Goal: Task Accomplishment & Management: Manage account settings

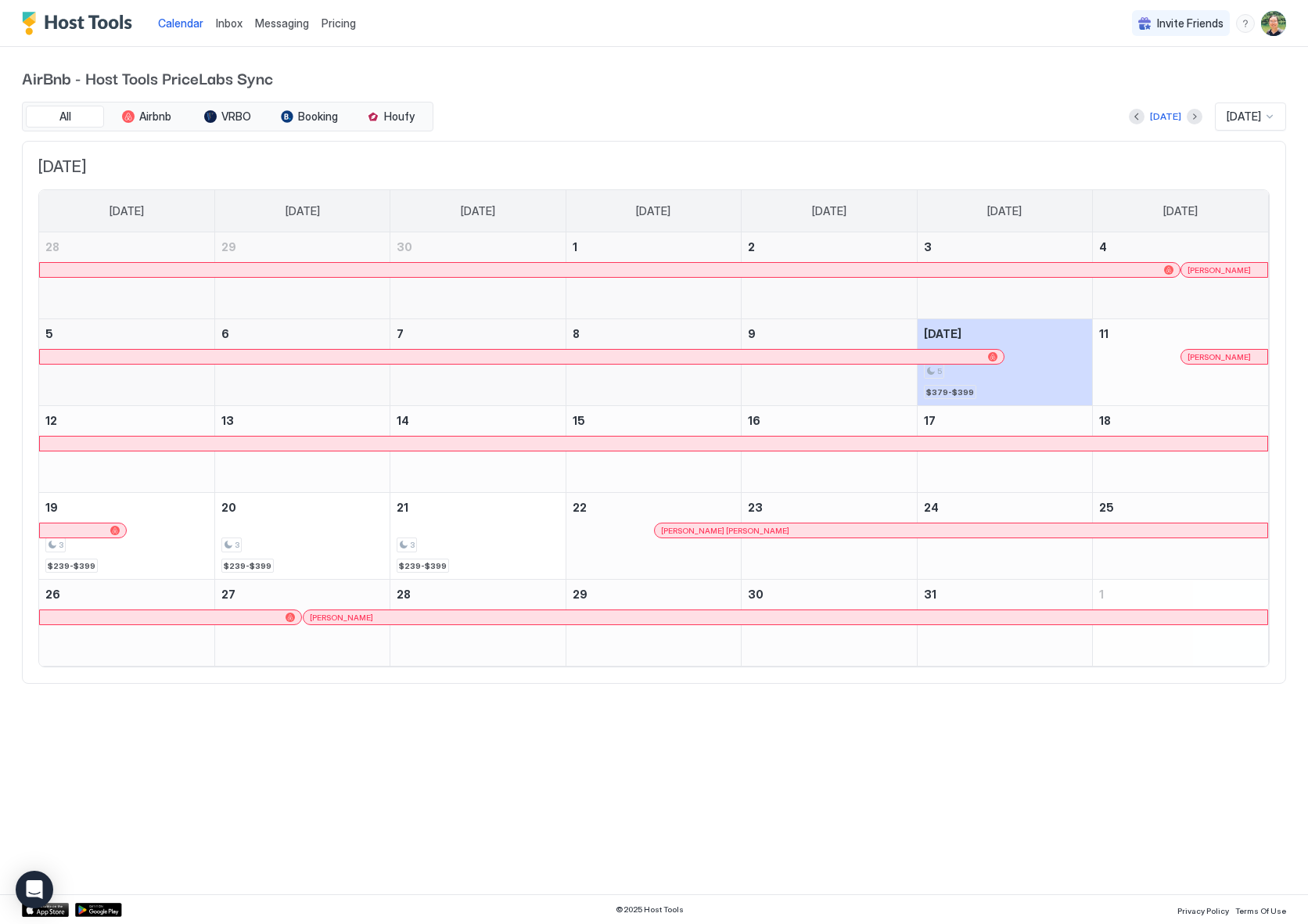
click at [235, 26] on span "Inbox" at bounding box center [229, 23] width 26 height 14
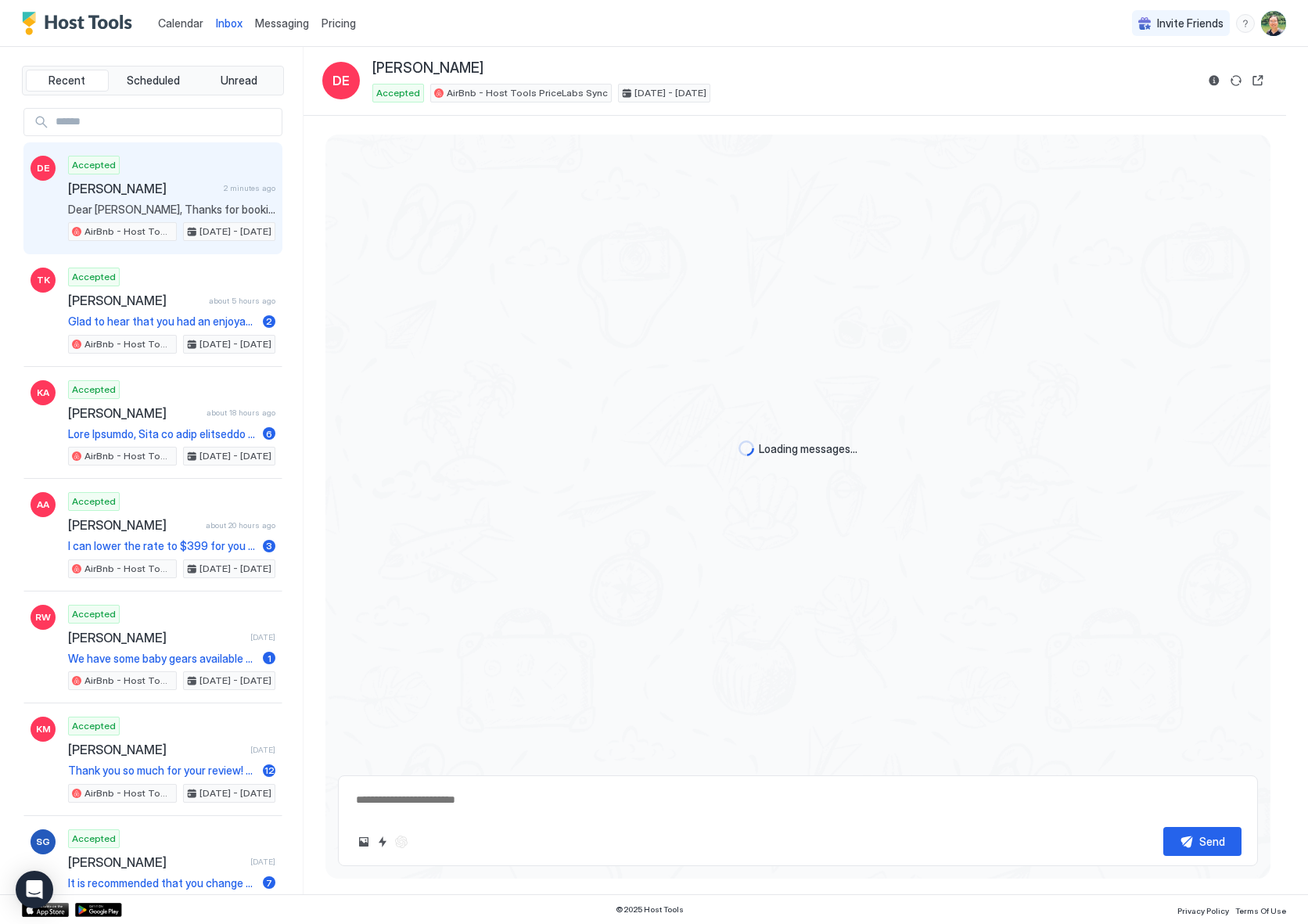
scroll to position [1008, 0]
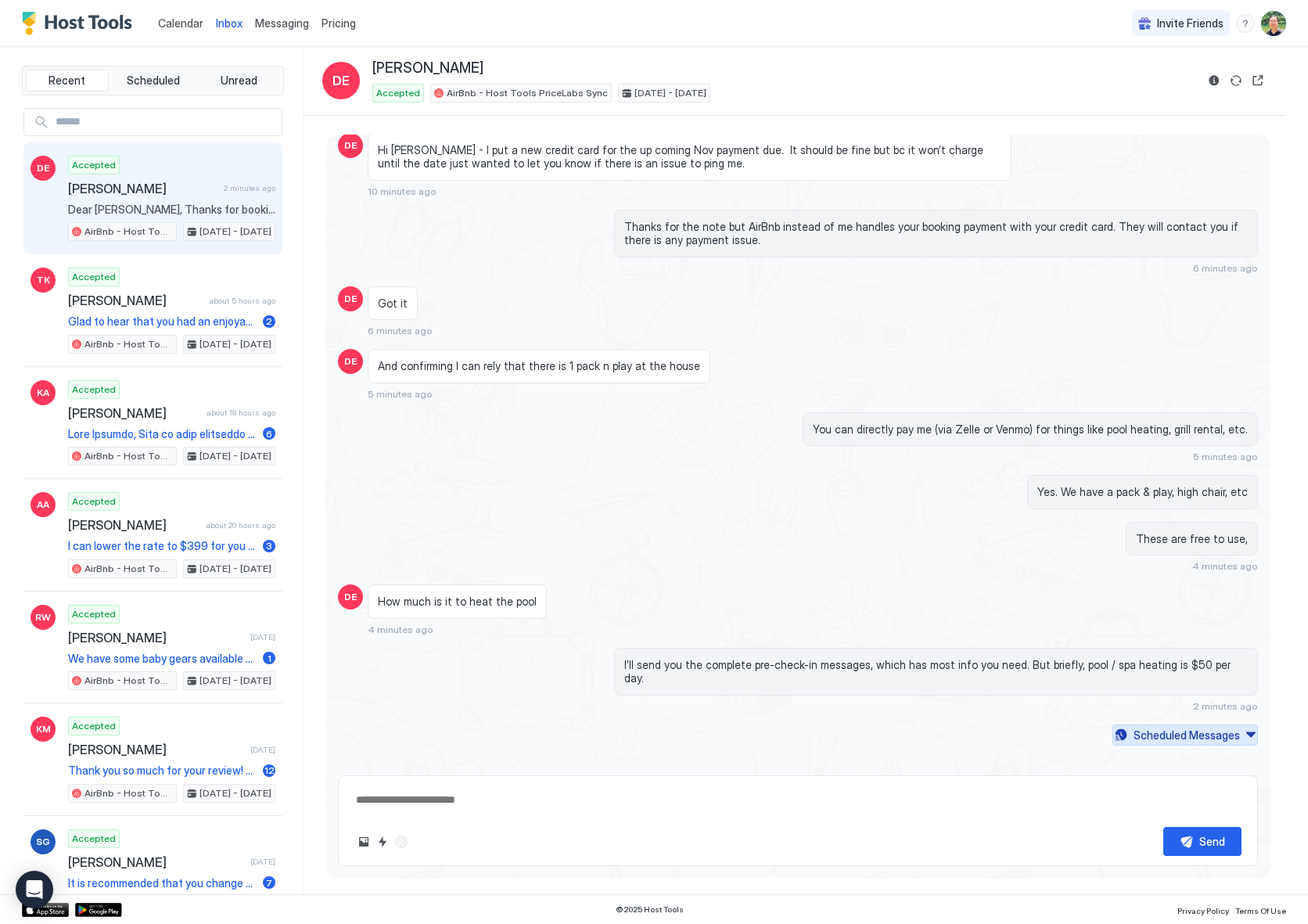
click at [1201, 726] on div "Scheduled Messages" at bounding box center [1187, 734] width 107 height 16
type textarea "*"
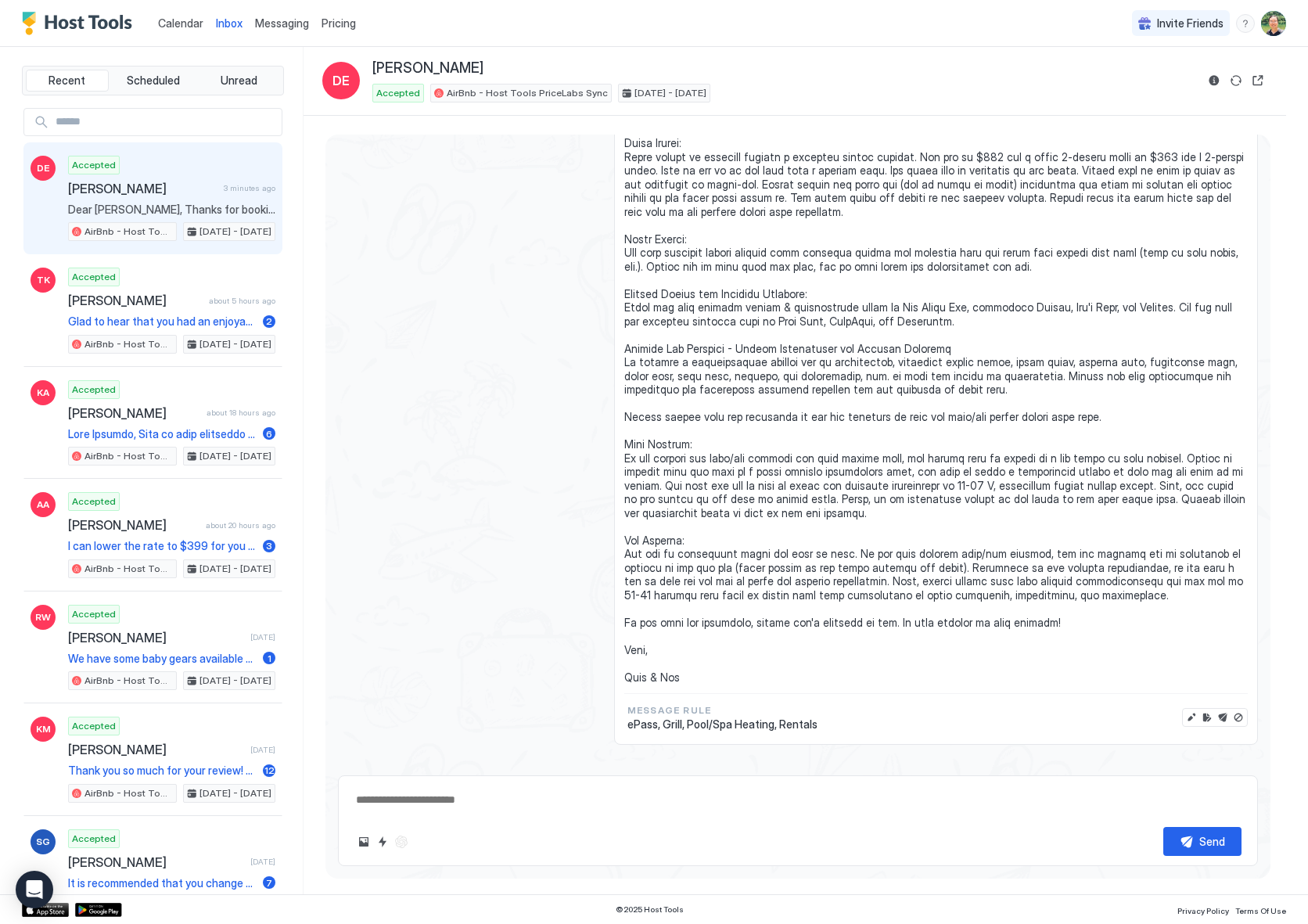
scroll to position [2179, 0]
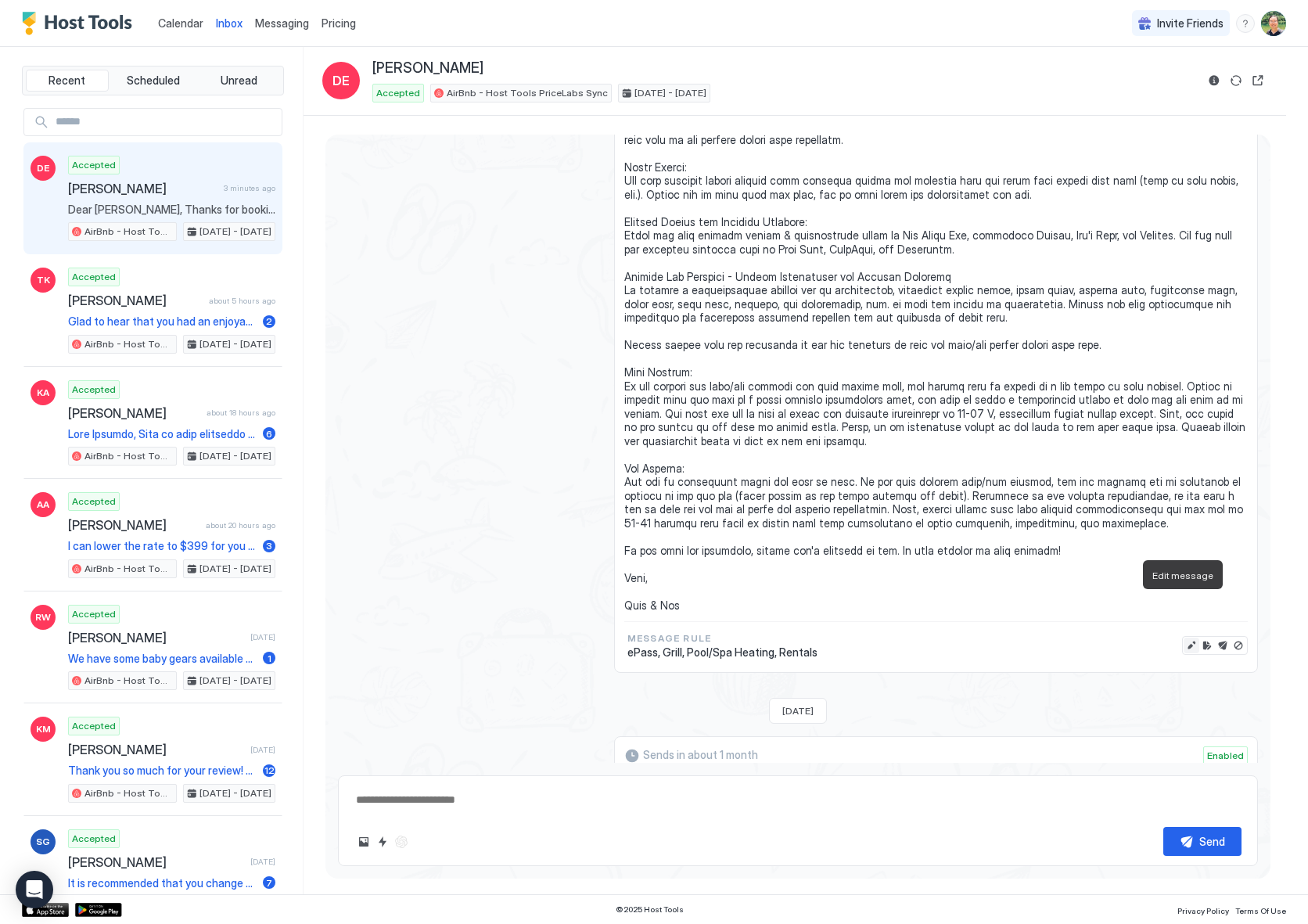
click at [1184, 638] on button "Edit message" at bounding box center [1191, 645] width 15 height 15
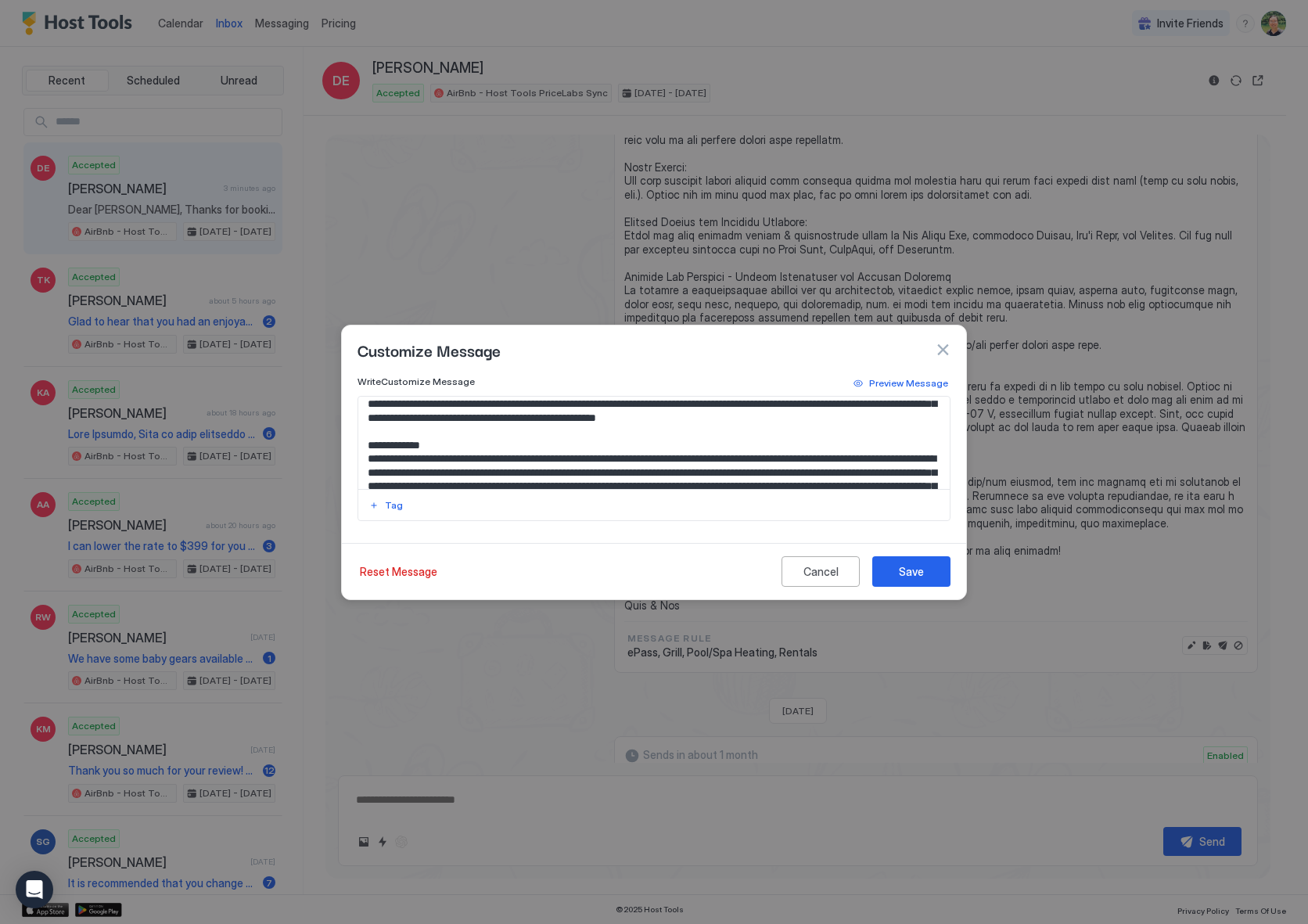
scroll to position [375, 0]
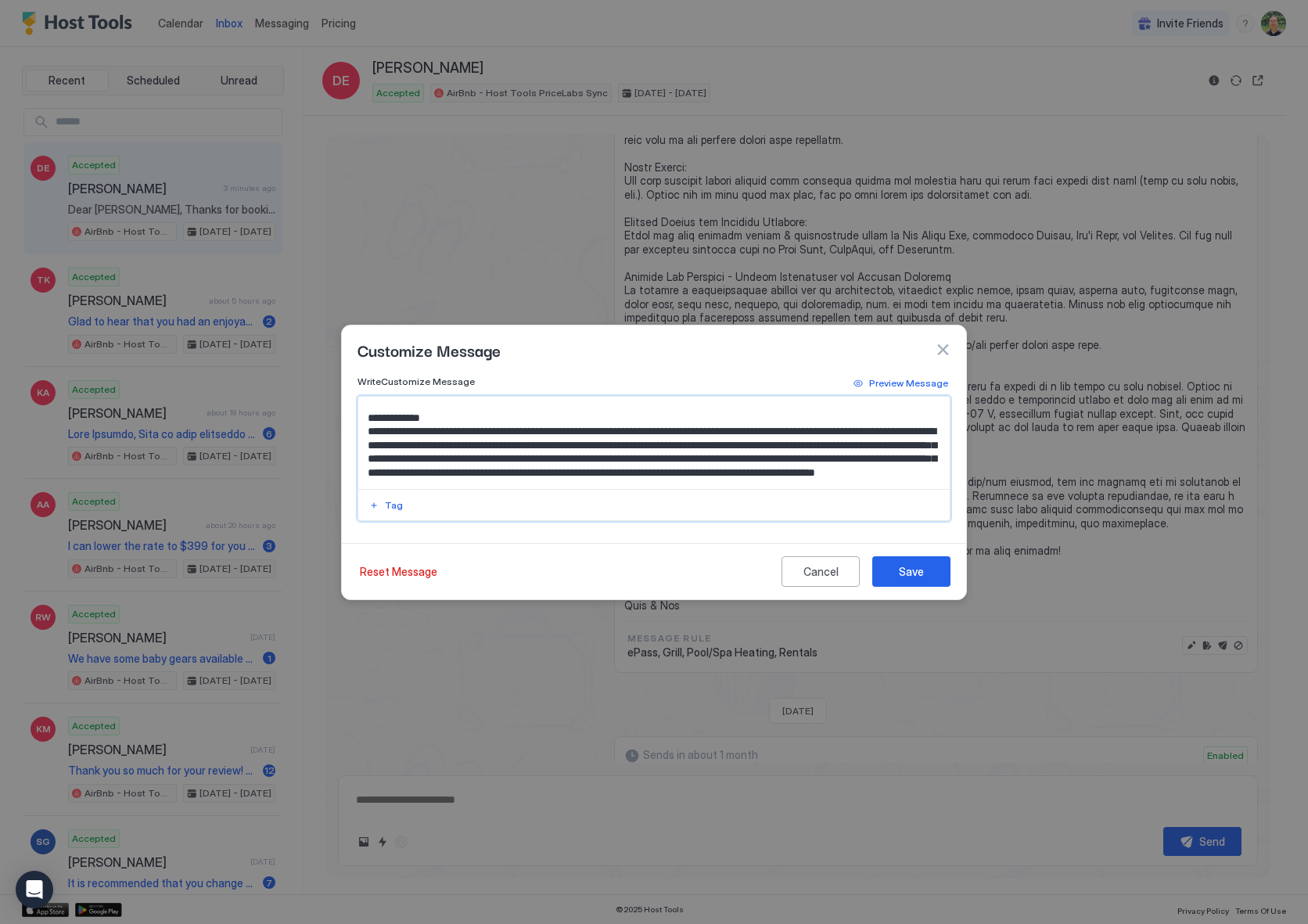
click at [812, 406] on textarea "Input Field" at bounding box center [654, 442] width 592 height 92
click at [829, 406] on textarea "Input Field" at bounding box center [654, 442] width 592 height 92
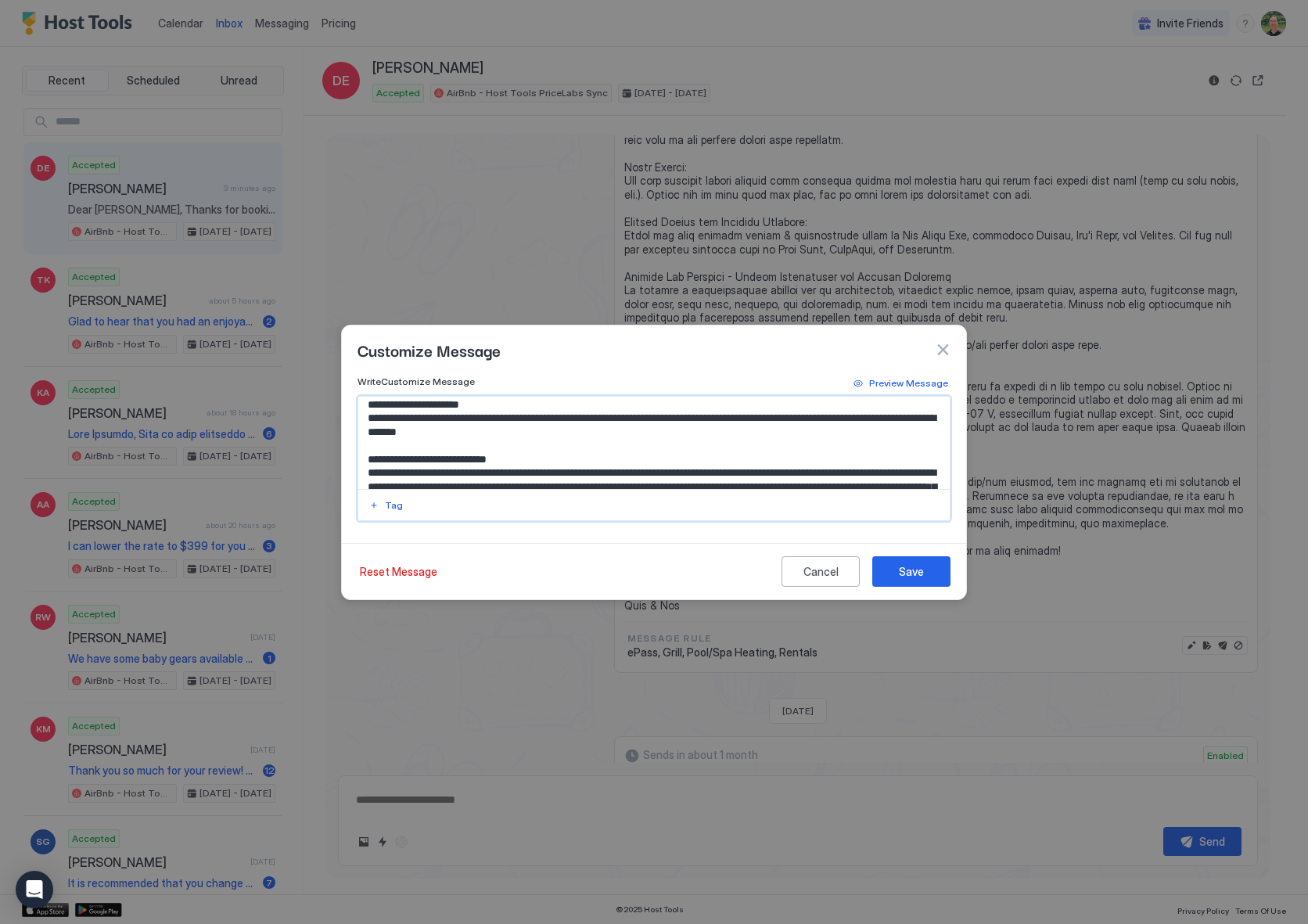
drag, startPoint x: 781, startPoint y: 405, endPoint x: 825, endPoint y: 406, distance: 44.0
click at [825, 406] on textarea "Input Field" at bounding box center [654, 442] width 592 height 92
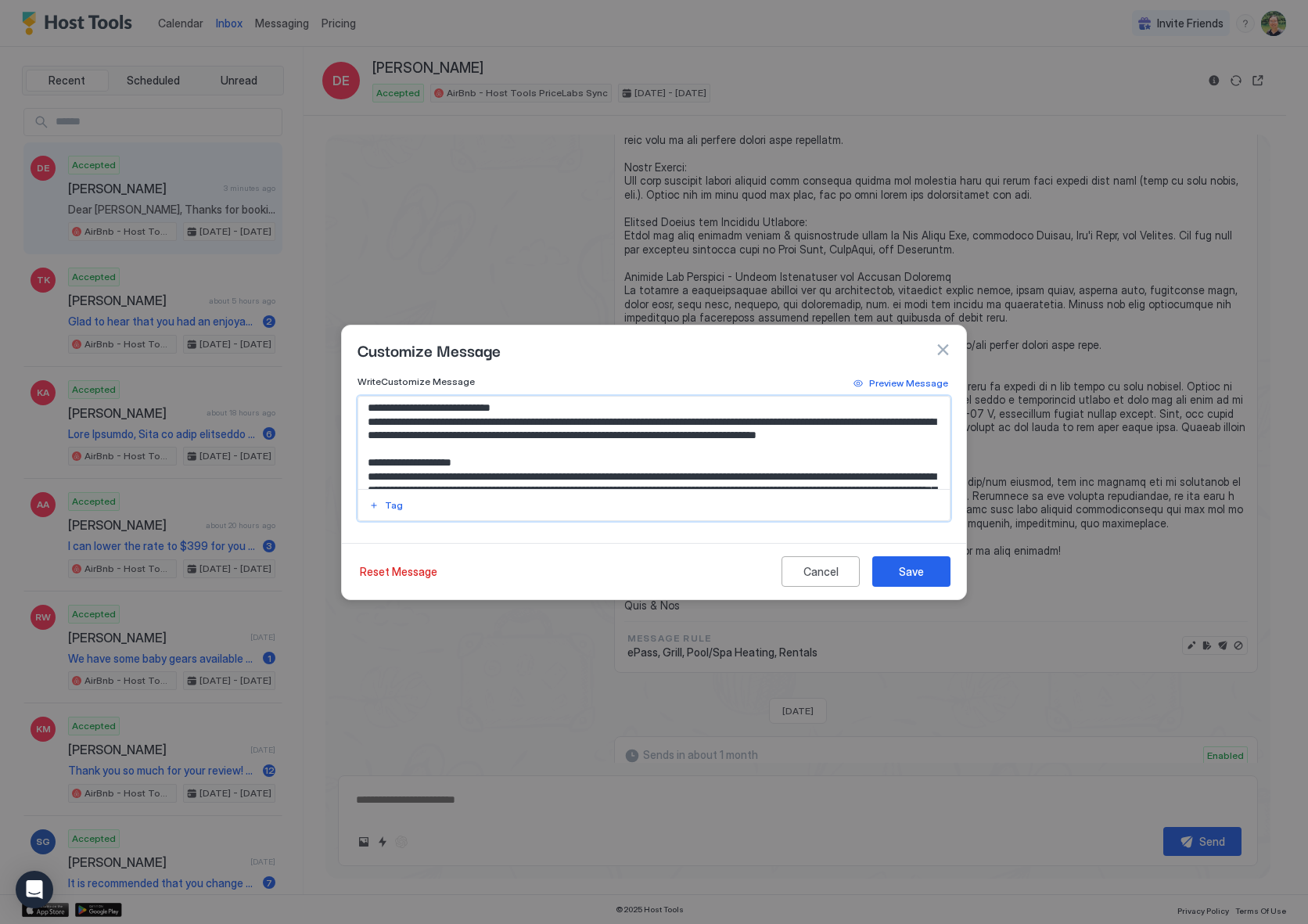
scroll to position [387, 0]
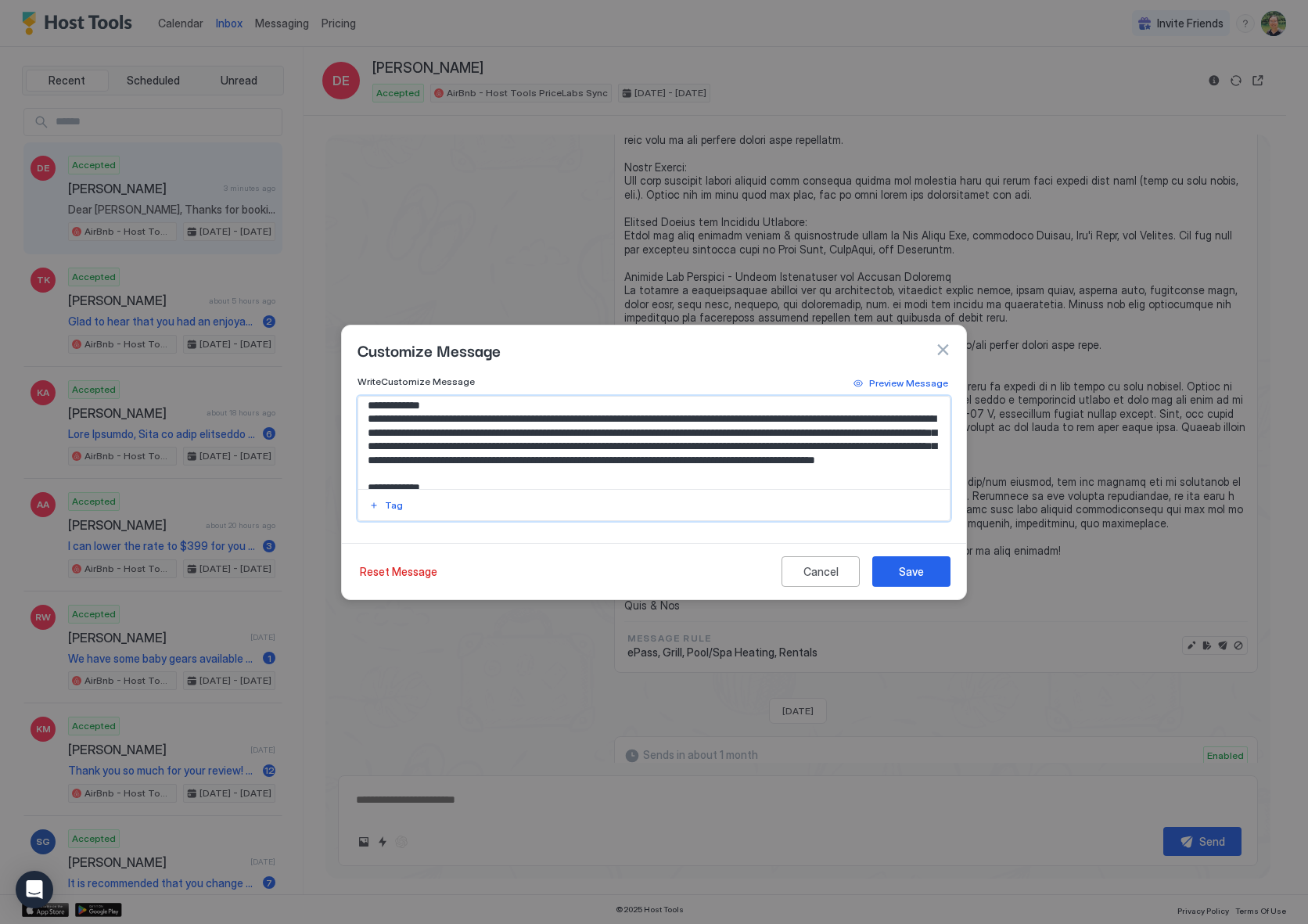
click at [842, 445] on textarea "Input Field" at bounding box center [654, 442] width 592 height 92
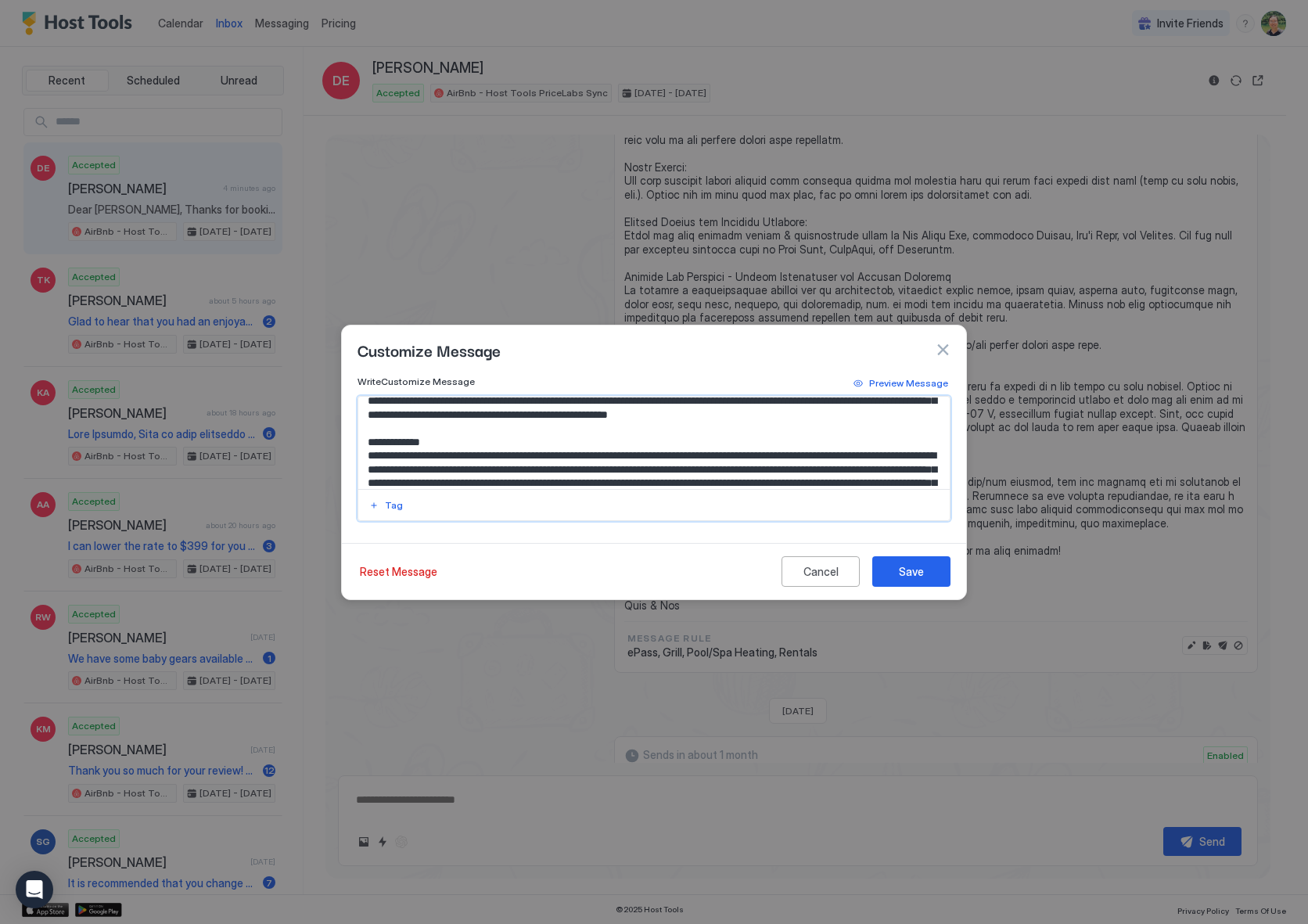
scroll to position [360, 0]
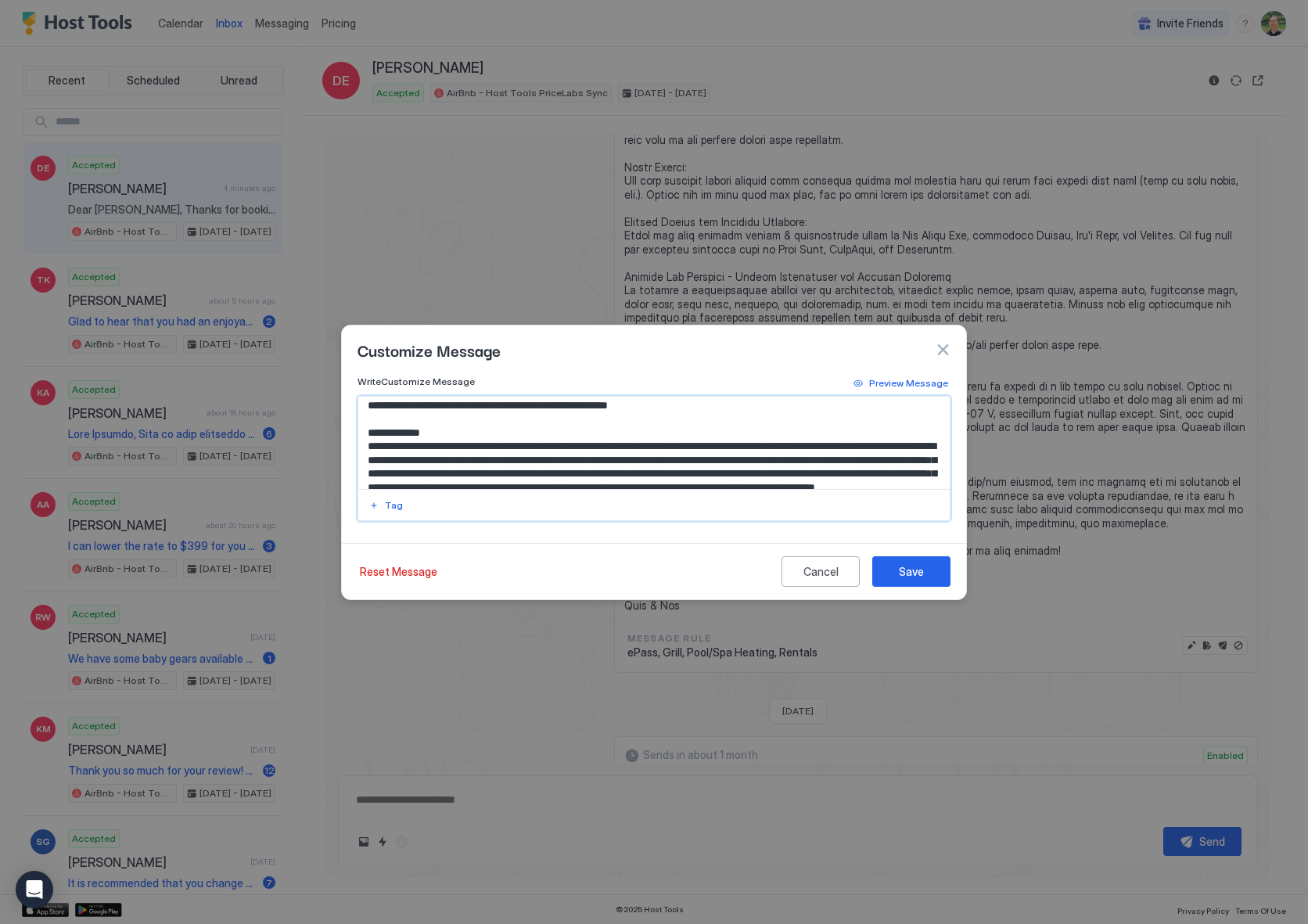
click at [845, 419] on textarea "Input Field" at bounding box center [654, 442] width 592 height 92
drag, startPoint x: 394, startPoint y: 433, endPoint x: 404, endPoint y: 433, distance: 10.0
click at [394, 433] on textarea "Input Field" at bounding box center [654, 442] width 592 height 92
click at [500, 434] on textarea "Input Field" at bounding box center [654, 442] width 592 height 92
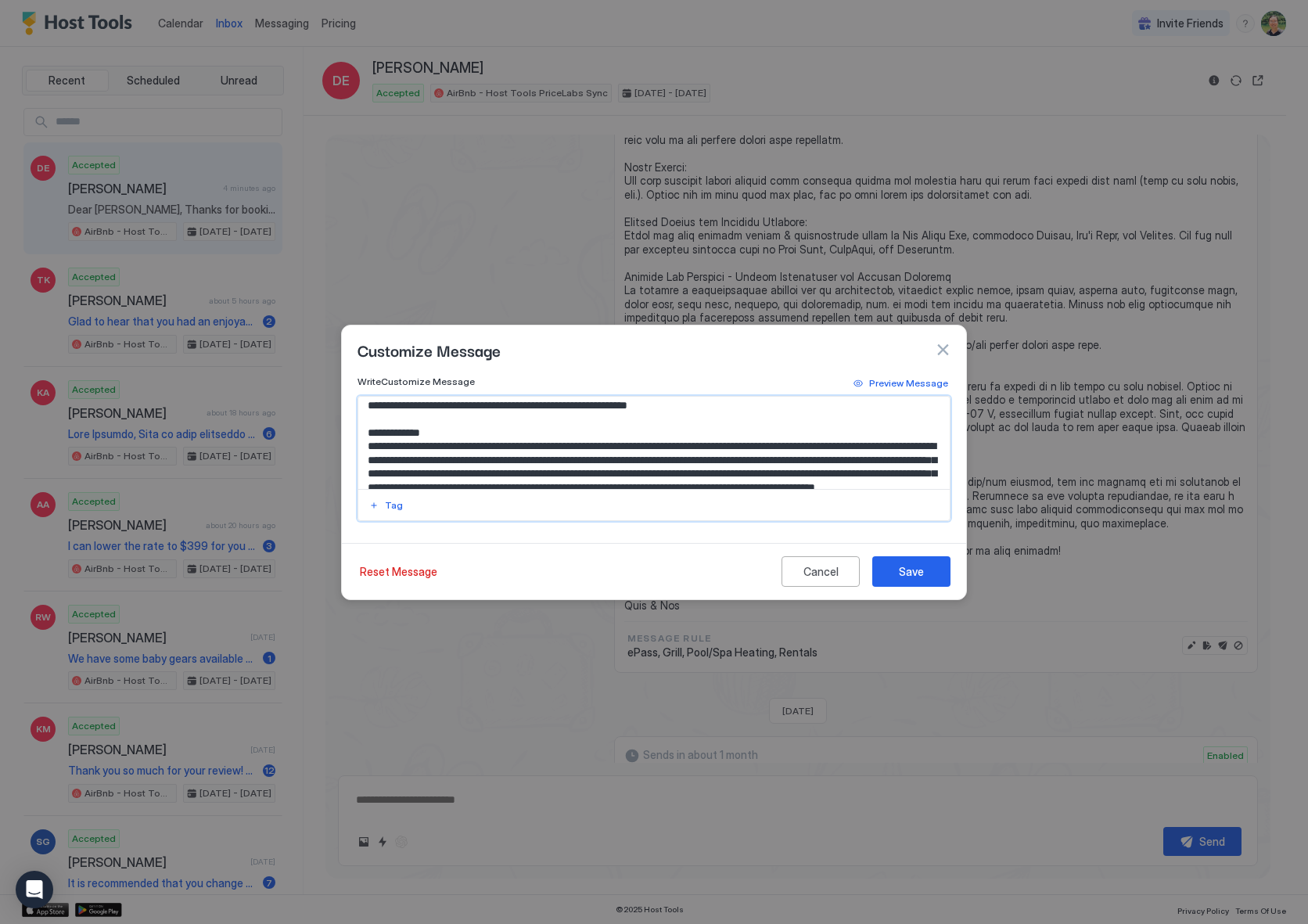
click at [482, 435] on textarea "Input Field" at bounding box center [654, 442] width 592 height 92
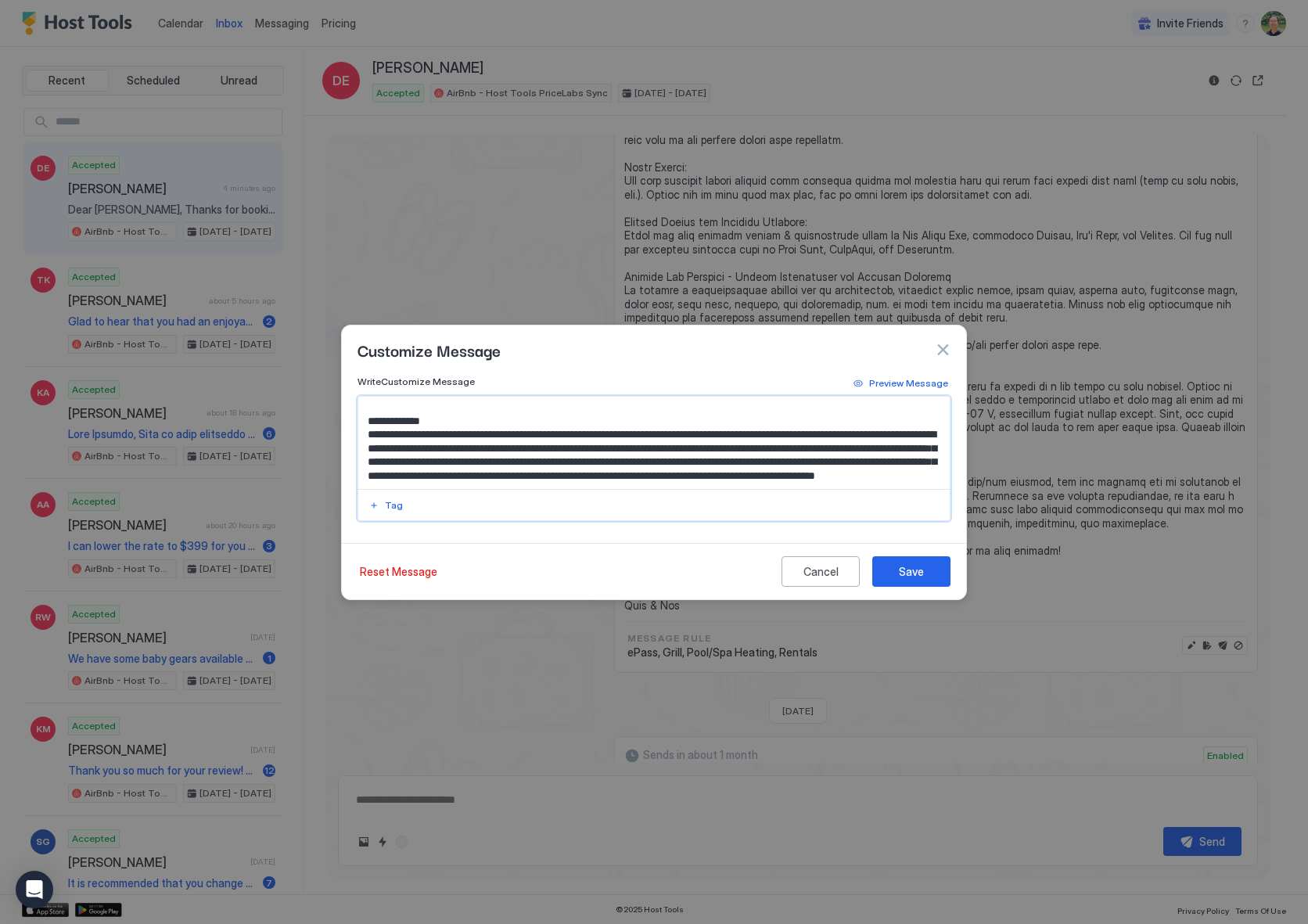
scroll to position [373, 0]
drag, startPoint x: 518, startPoint y: 420, endPoint x: 518, endPoint y: 429, distance: 9.0
click at [519, 428] on textarea "Input Field" at bounding box center [654, 442] width 592 height 92
click at [516, 433] on textarea "Input Field" at bounding box center [654, 442] width 592 height 92
drag, startPoint x: 515, startPoint y: 435, endPoint x: 514, endPoint y: 423, distance: 12.0
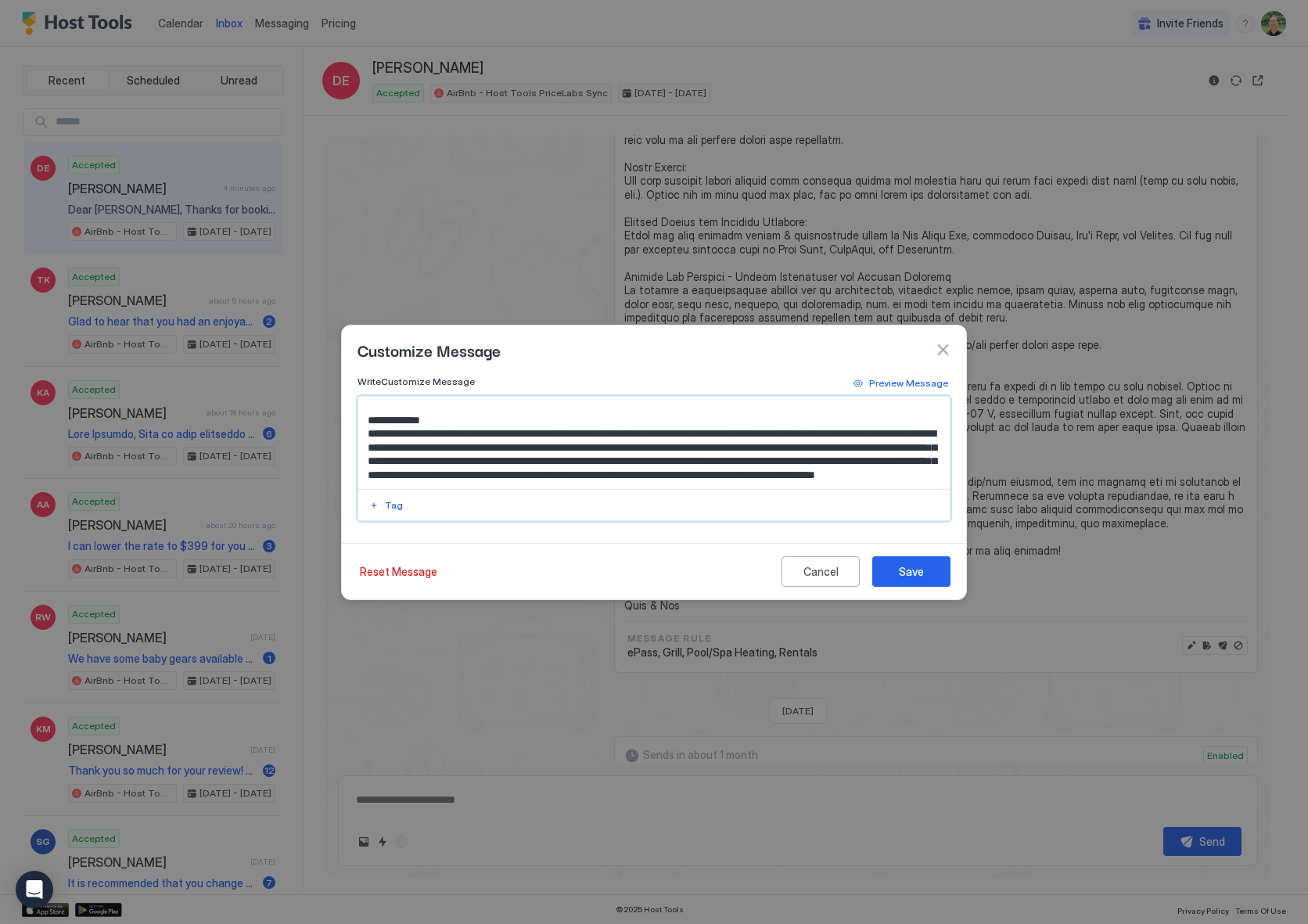
click at [514, 423] on textarea "Input Field" at bounding box center [654, 442] width 592 height 92
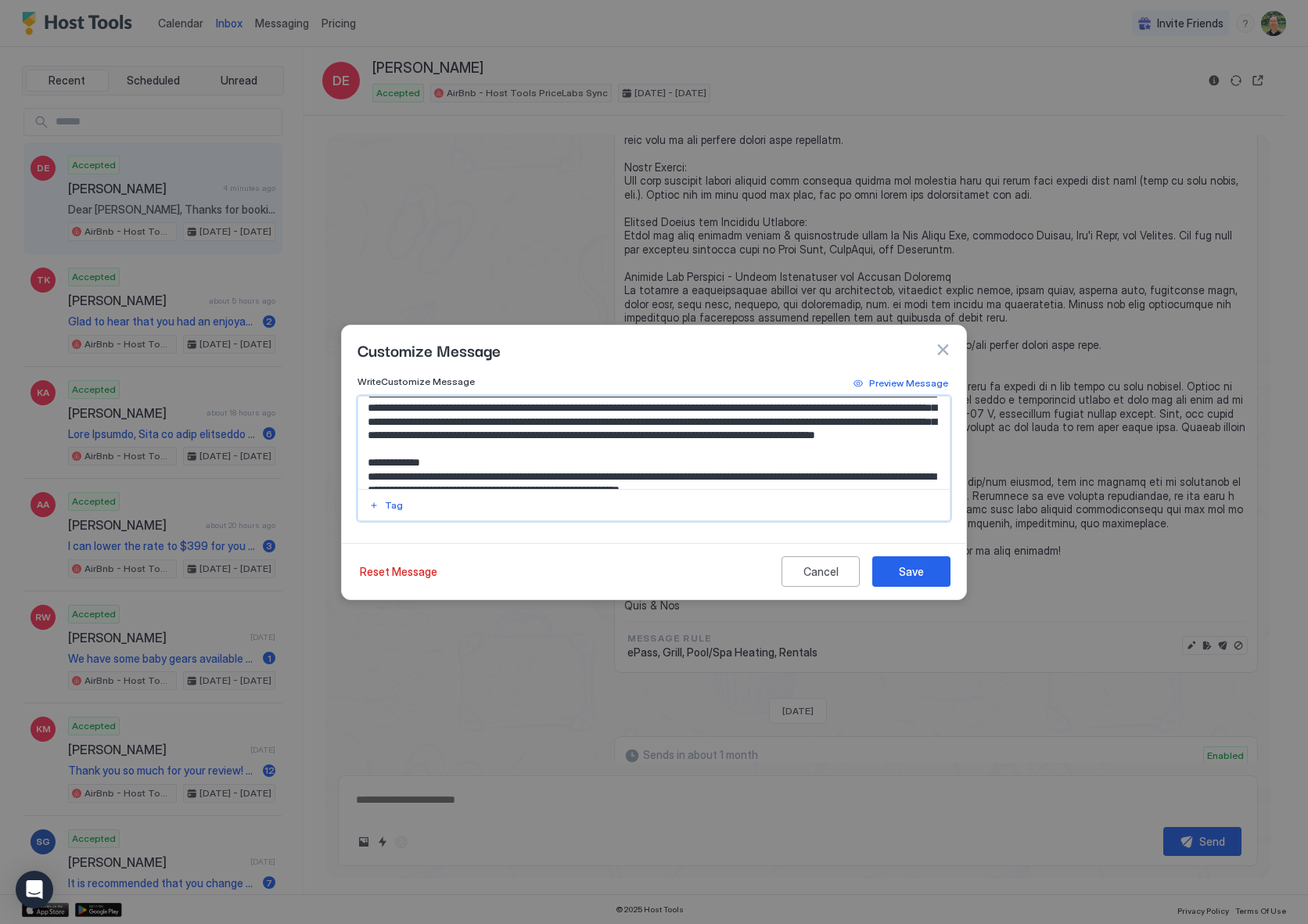
scroll to position [399, 0]
type textarea "**********"
click at [898, 570] on button "Save" at bounding box center [911, 570] width 78 height 30
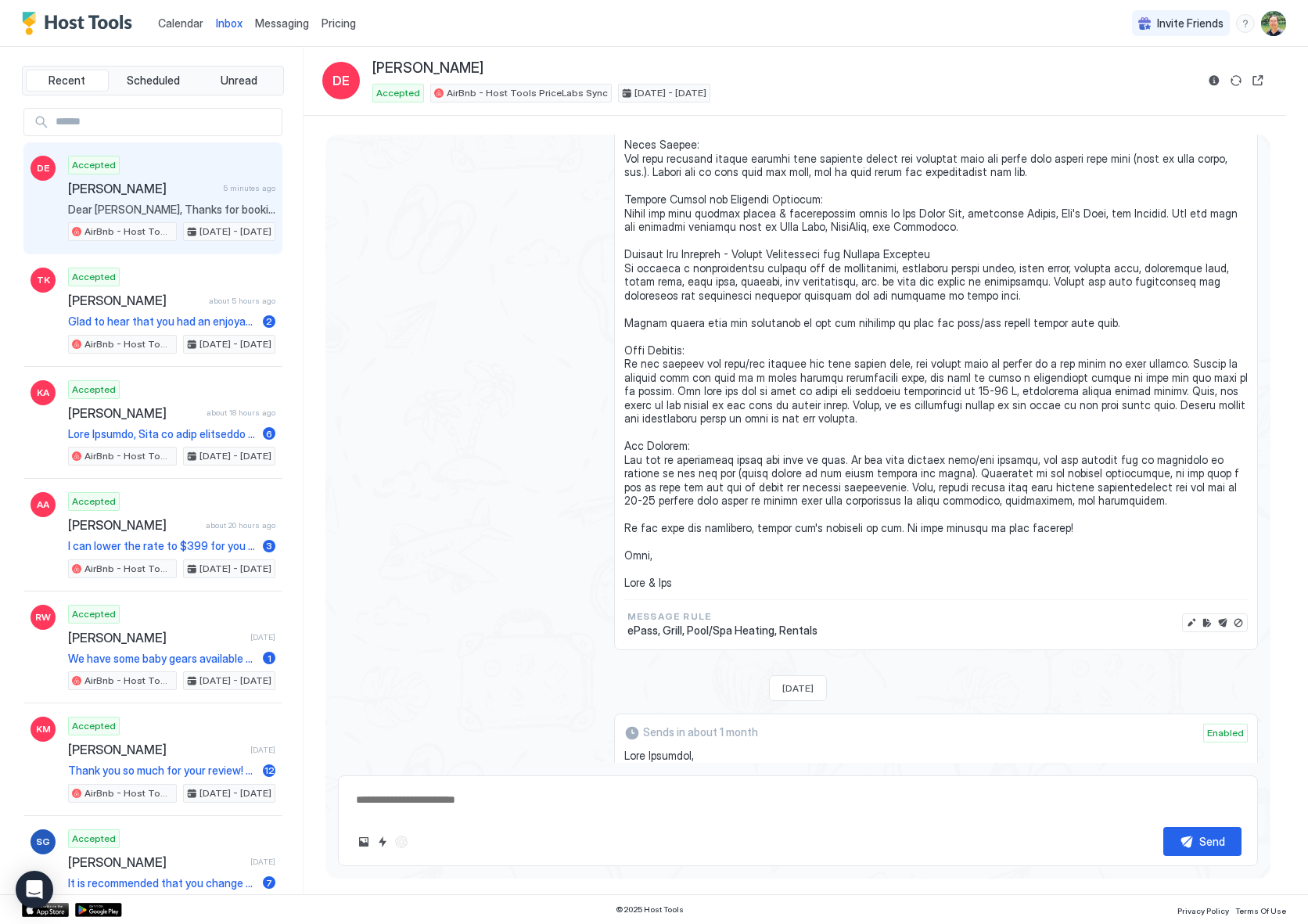
scroll to position [2195, 0]
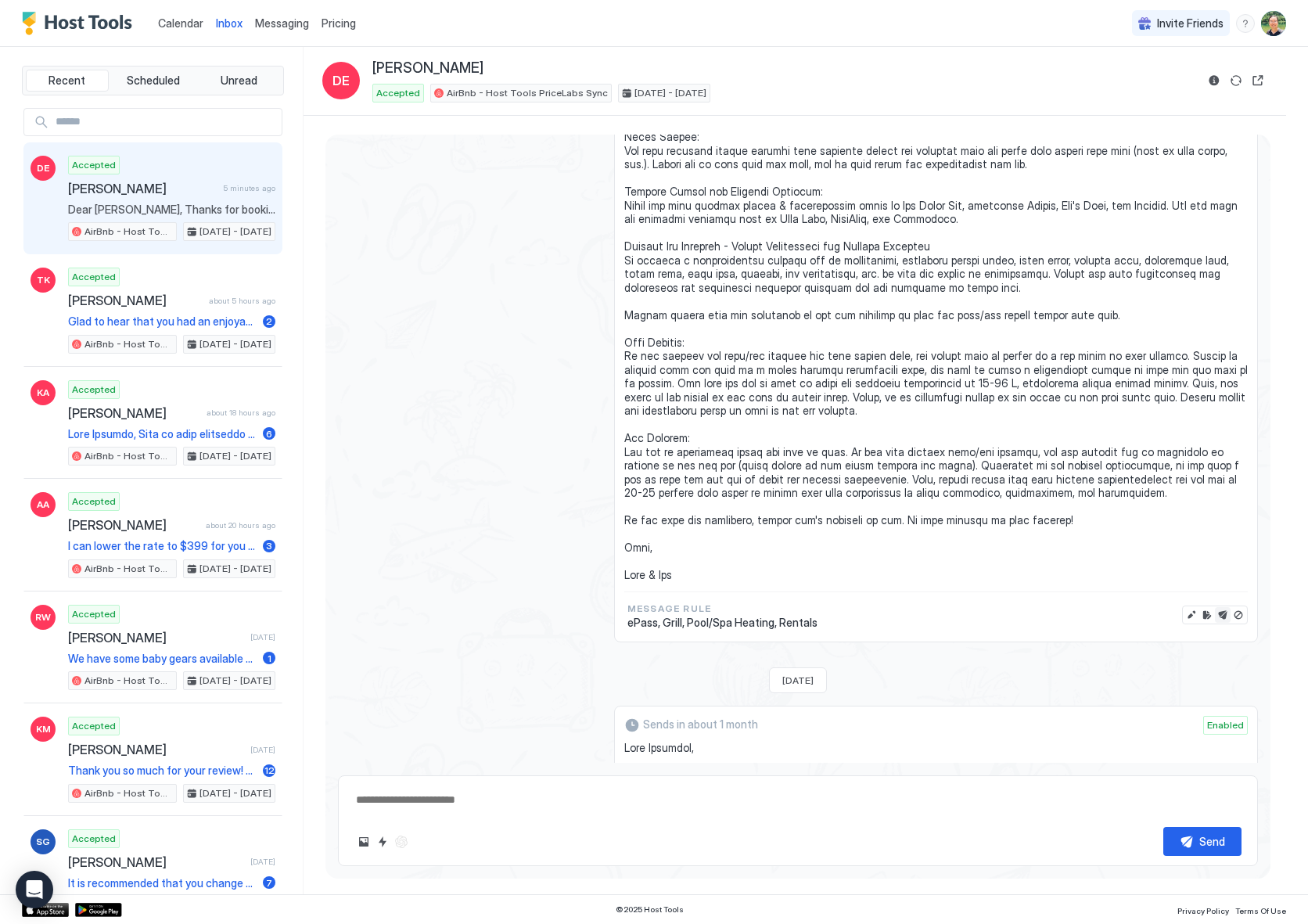
click at [1215, 607] on button "Send now" at bounding box center [1222, 614] width 15 height 15
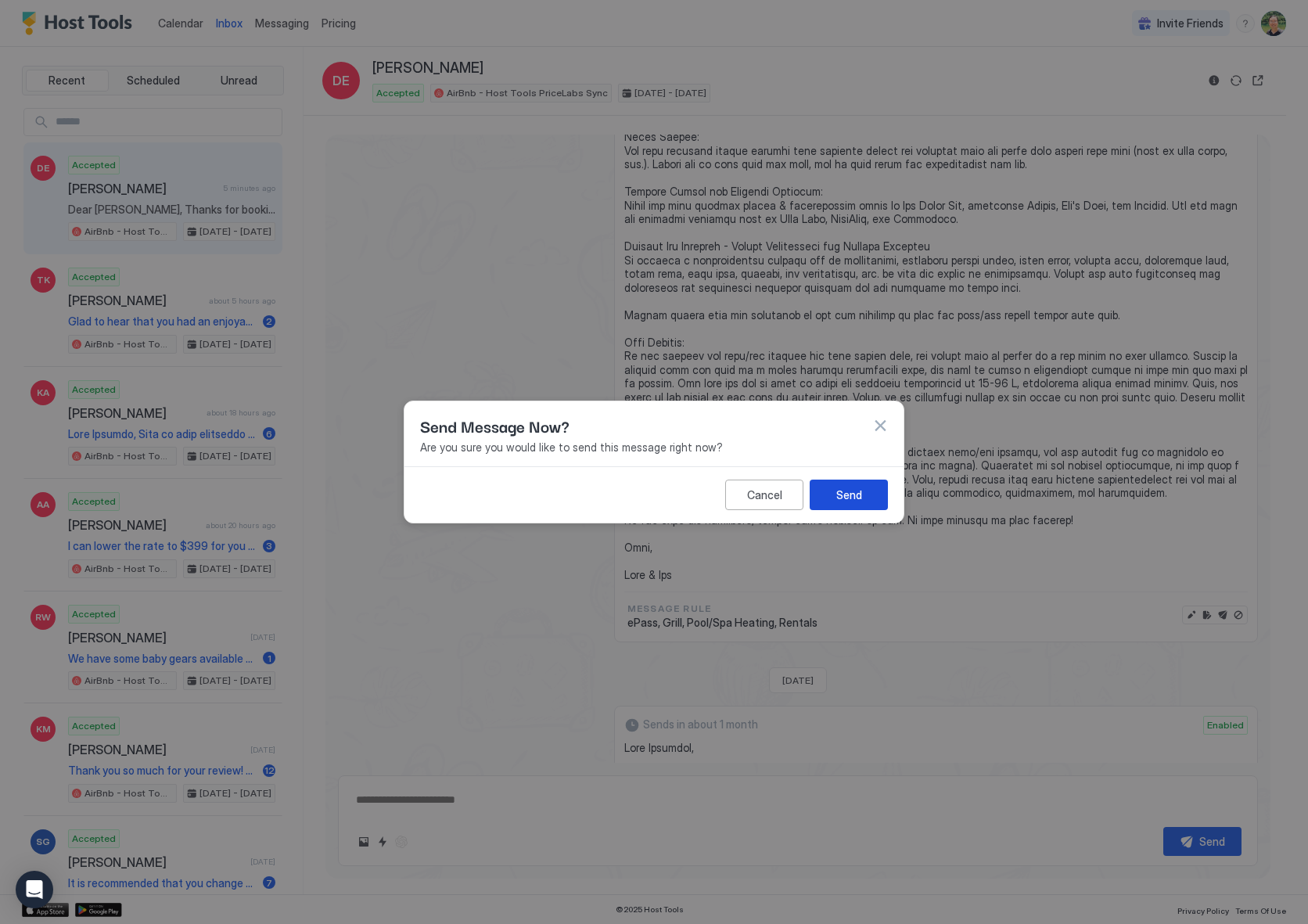
click at [857, 494] on div "Send" at bounding box center [850, 495] width 26 height 16
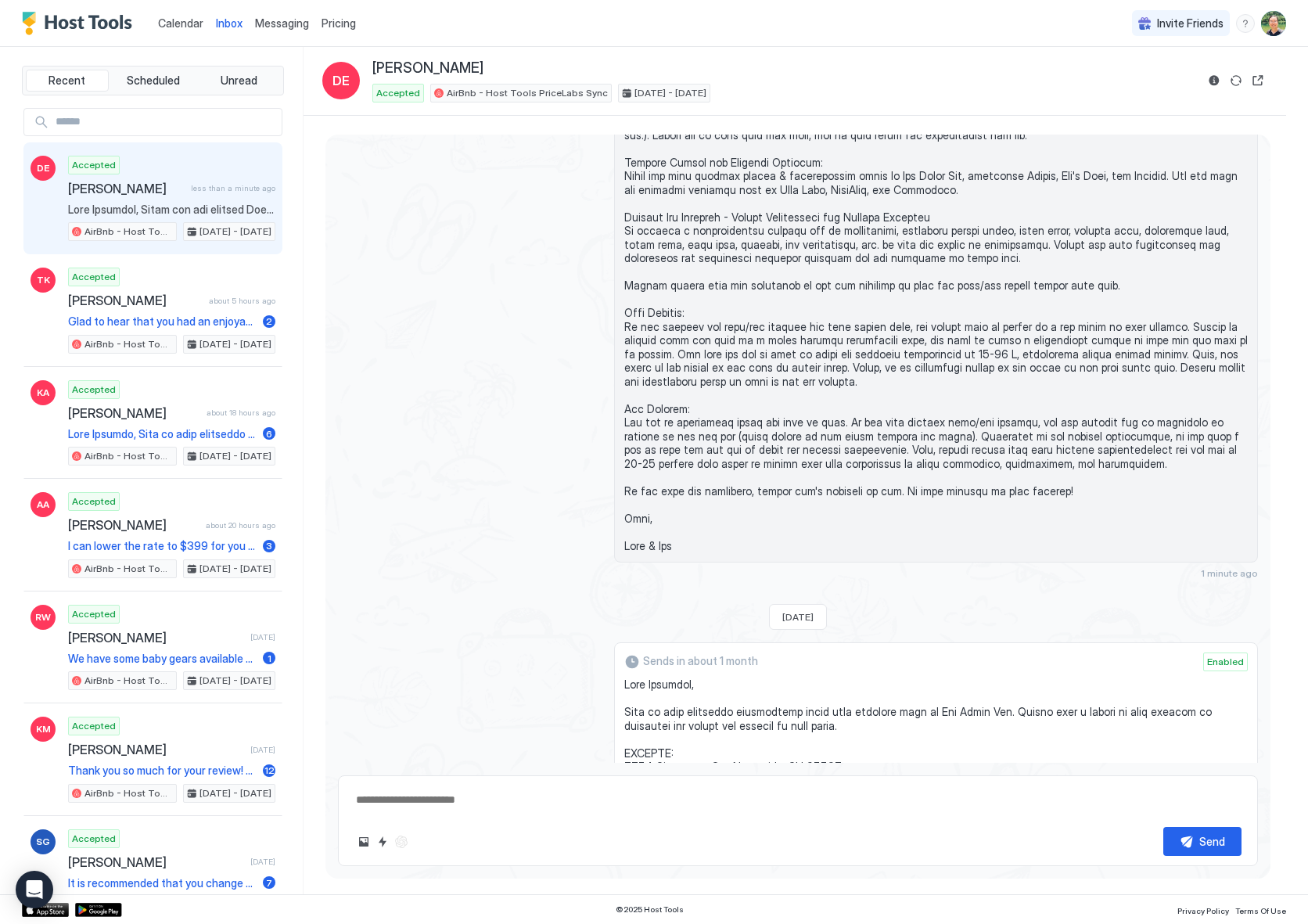
scroll to position [2022, 0]
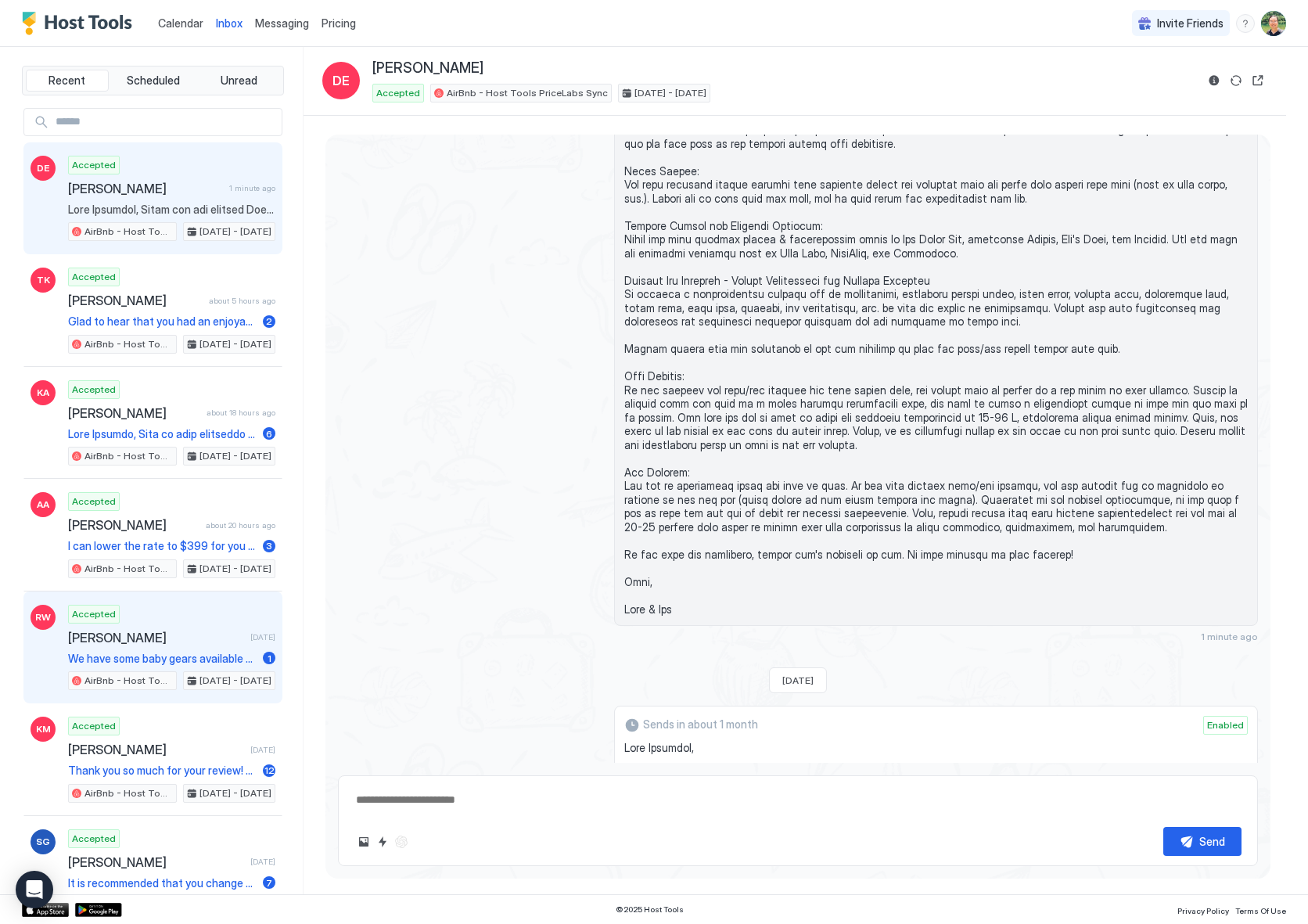
click at [169, 638] on span "[PERSON_NAME]" at bounding box center [156, 637] width 176 height 15
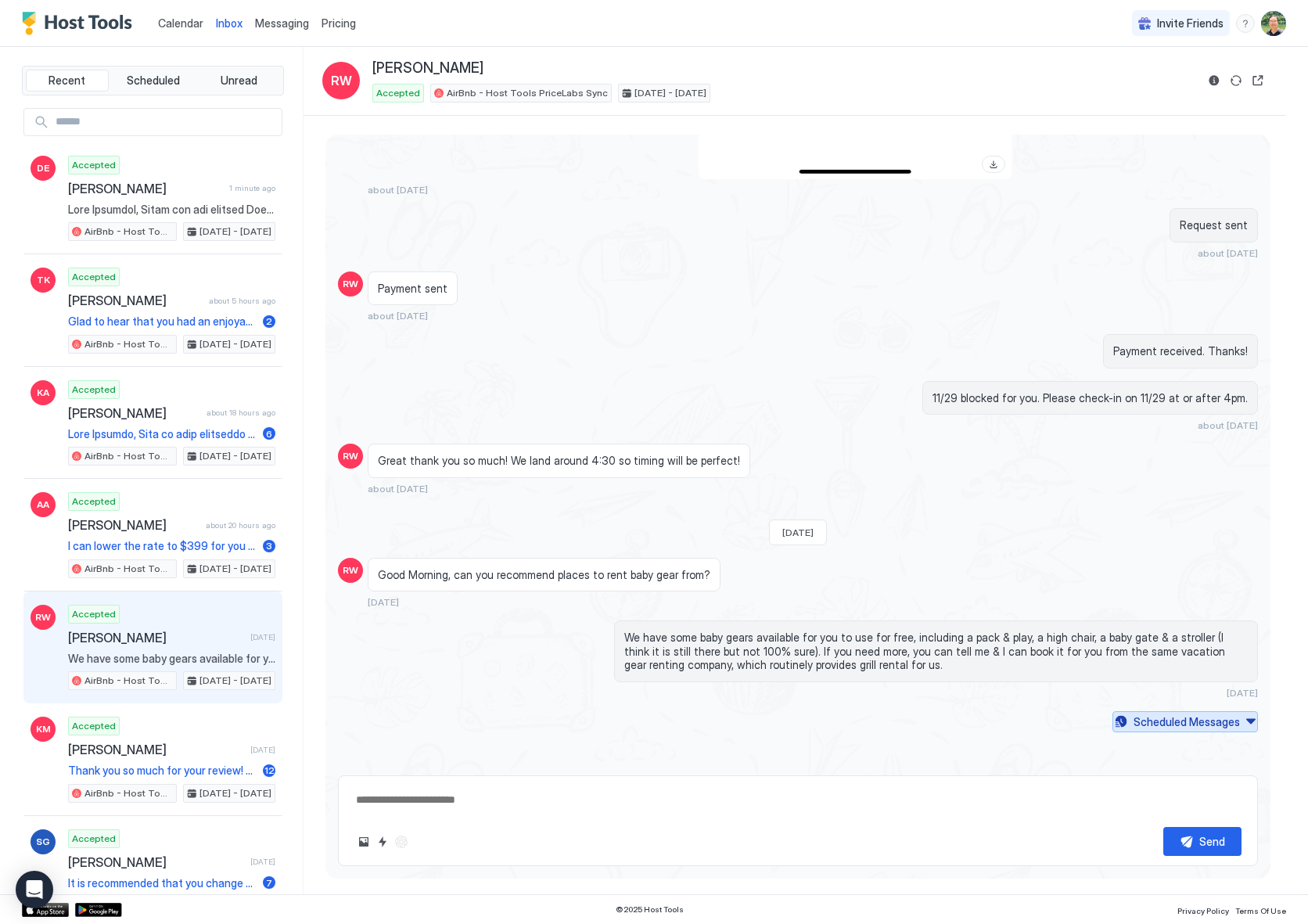
click at [1160, 723] on div "Scheduled Messages" at bounding box center [1187, 722] width 107 height 16
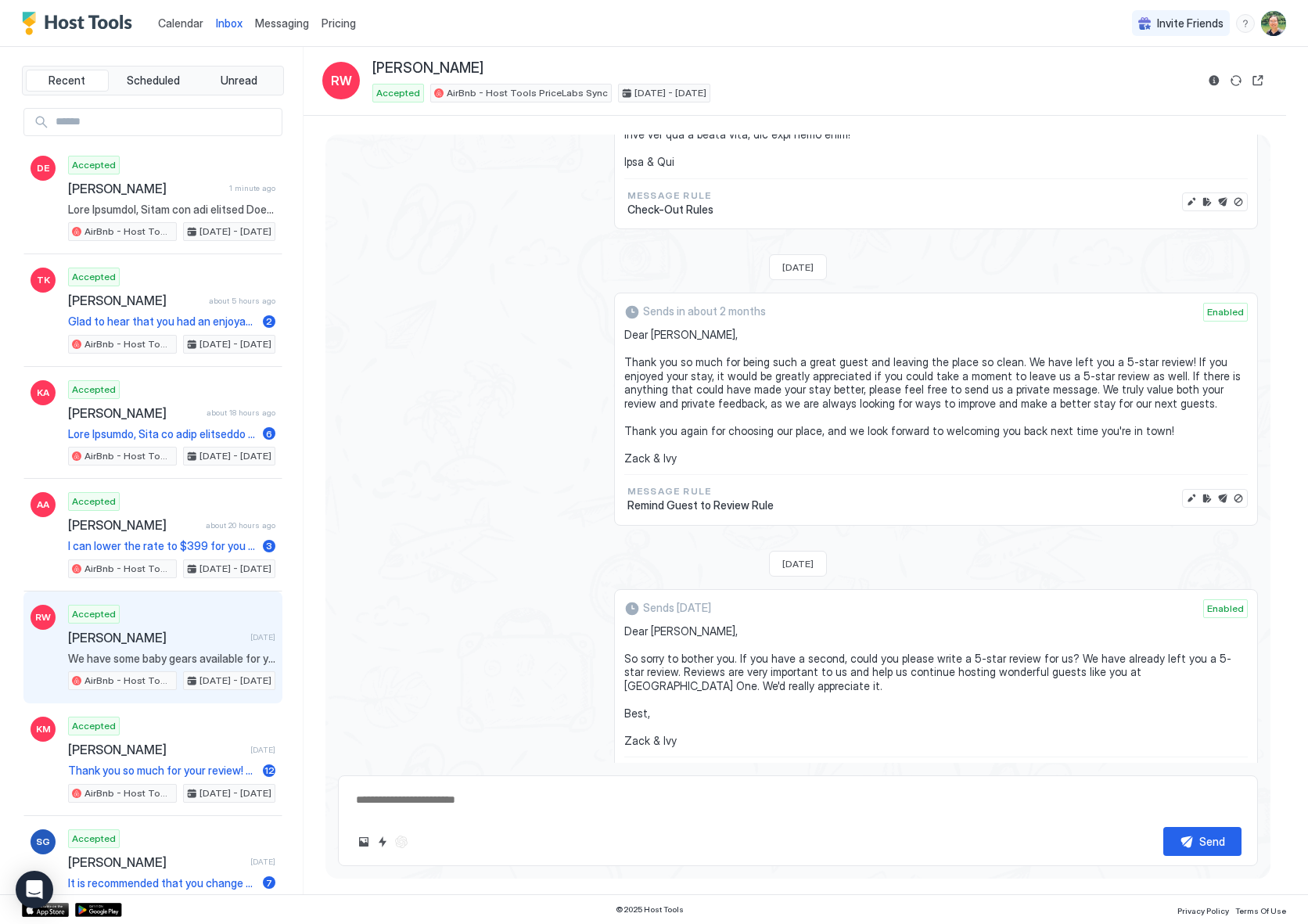
type textarea "*"
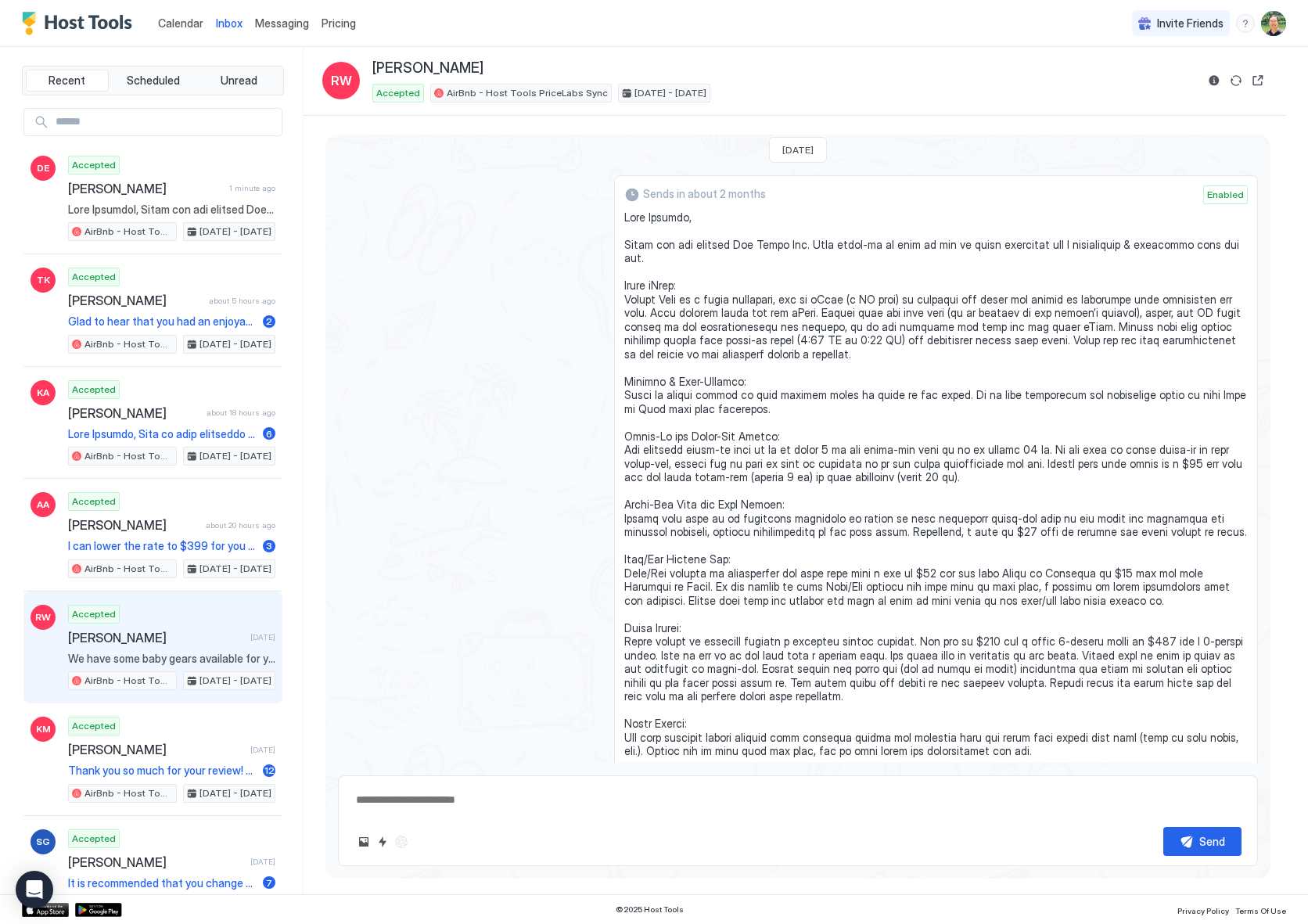
scroll to position [3604, 0]
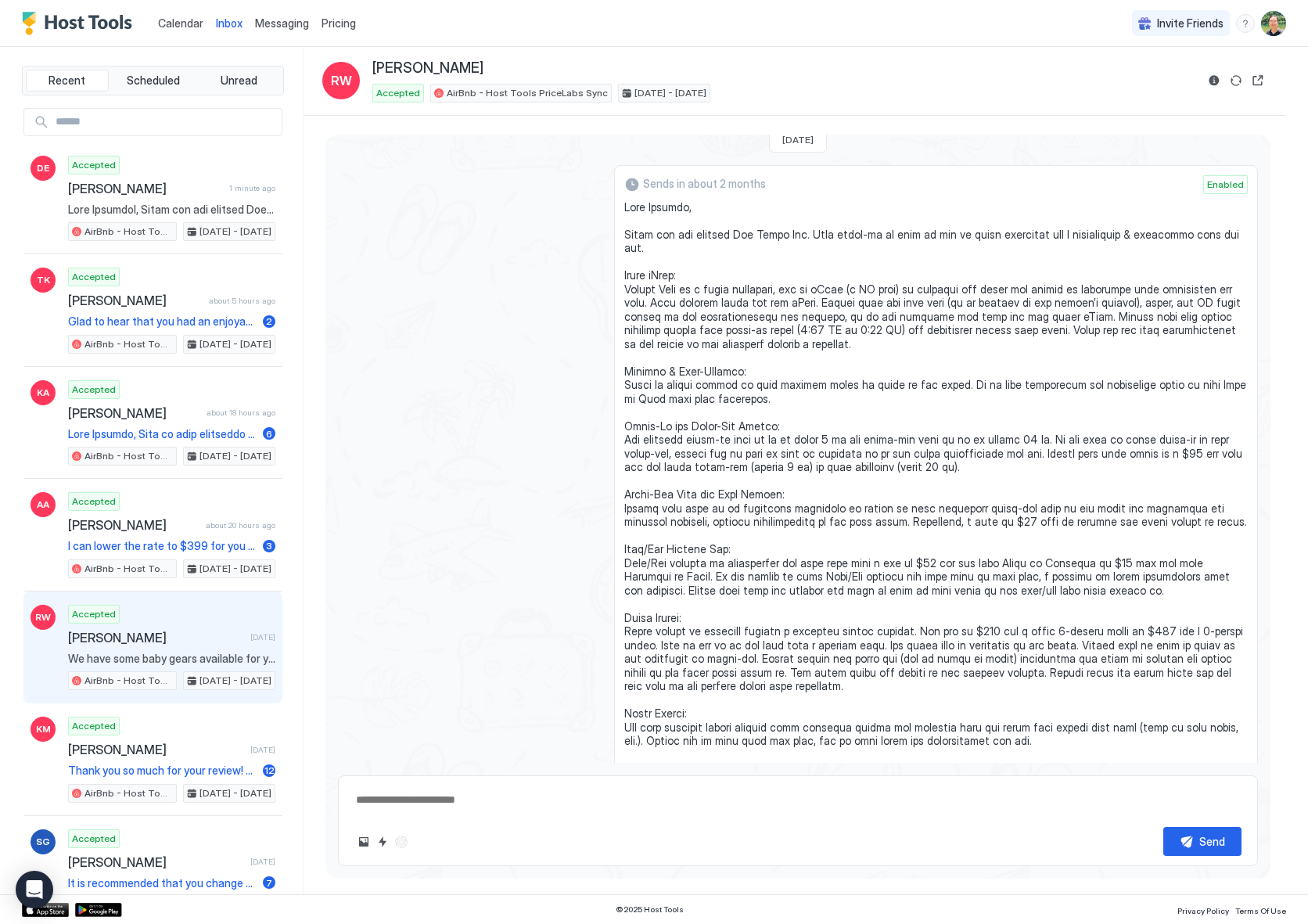
click at [281, 23] on span "Messaging" at bounding box center [282, 23] width 54 height 14
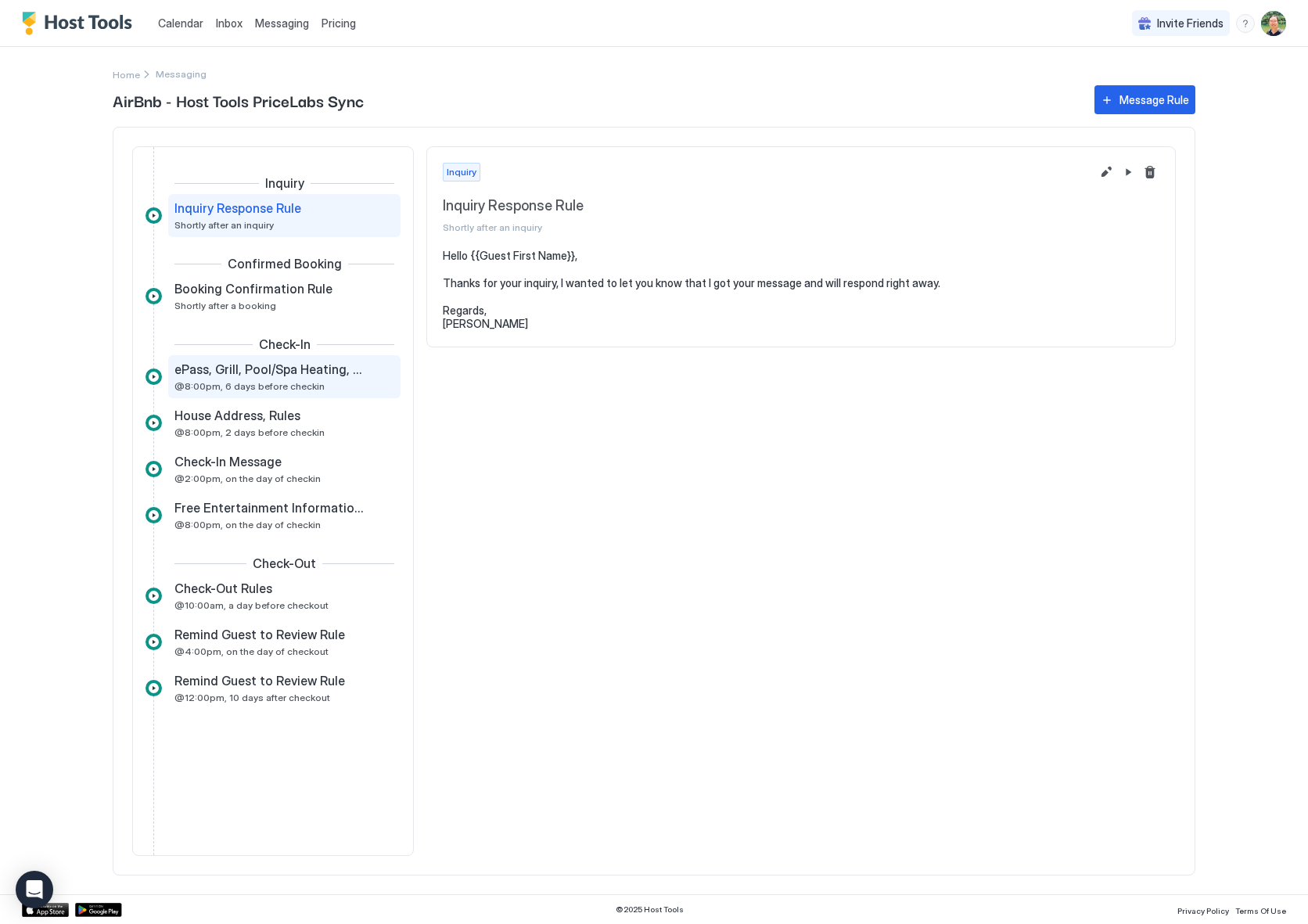
click at [290, 375] on span "ePass, Grill, Pool/Spa Heating, Rentals" at bounding box center [272, 369] width 195 height 15
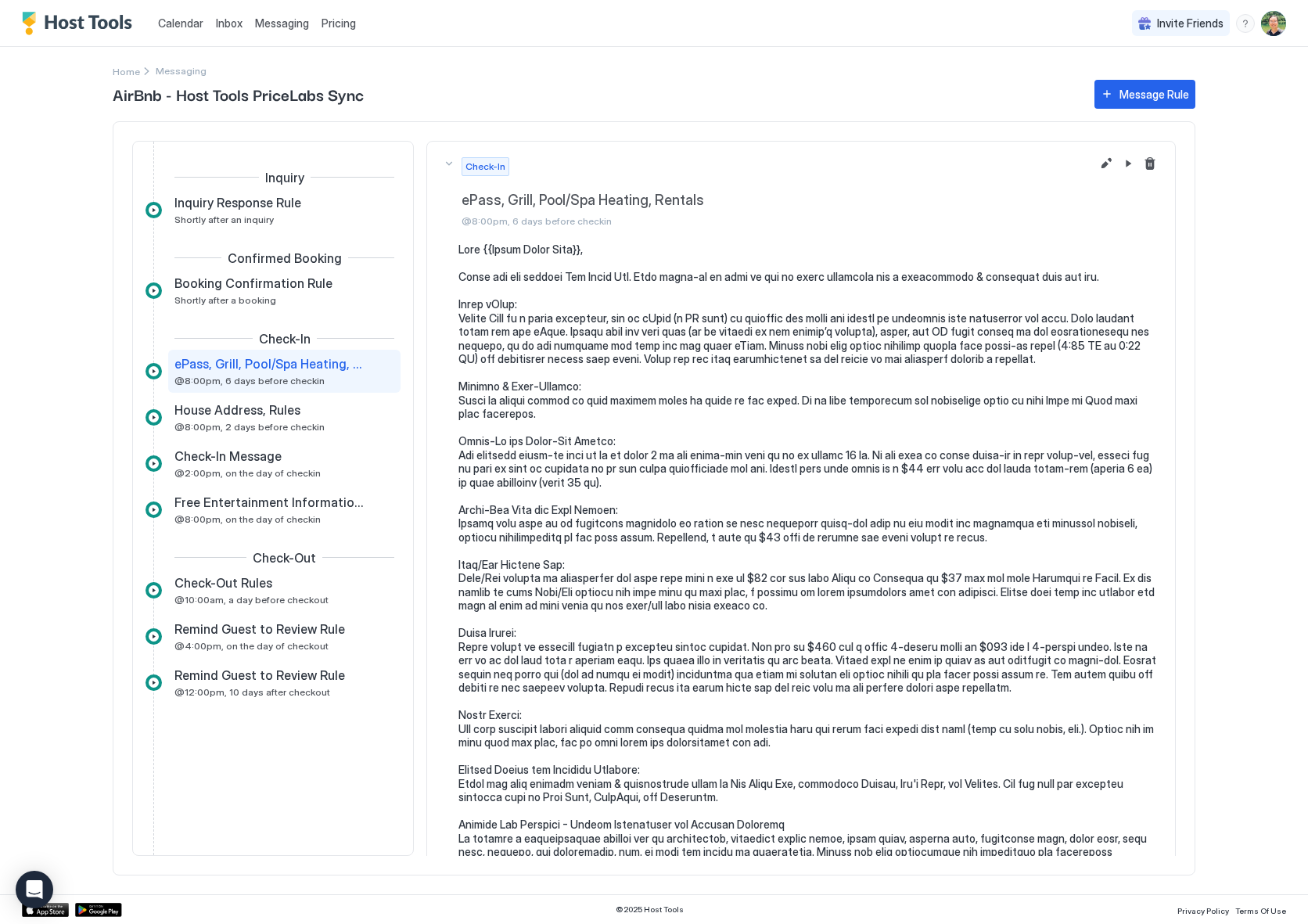
click at [880, 580] on pre at bounding box center [808, 693] width 701 height 903
click at [1097, 162] on button "Edit message rule" at bounding box center [1106, 163] width 19 height 19
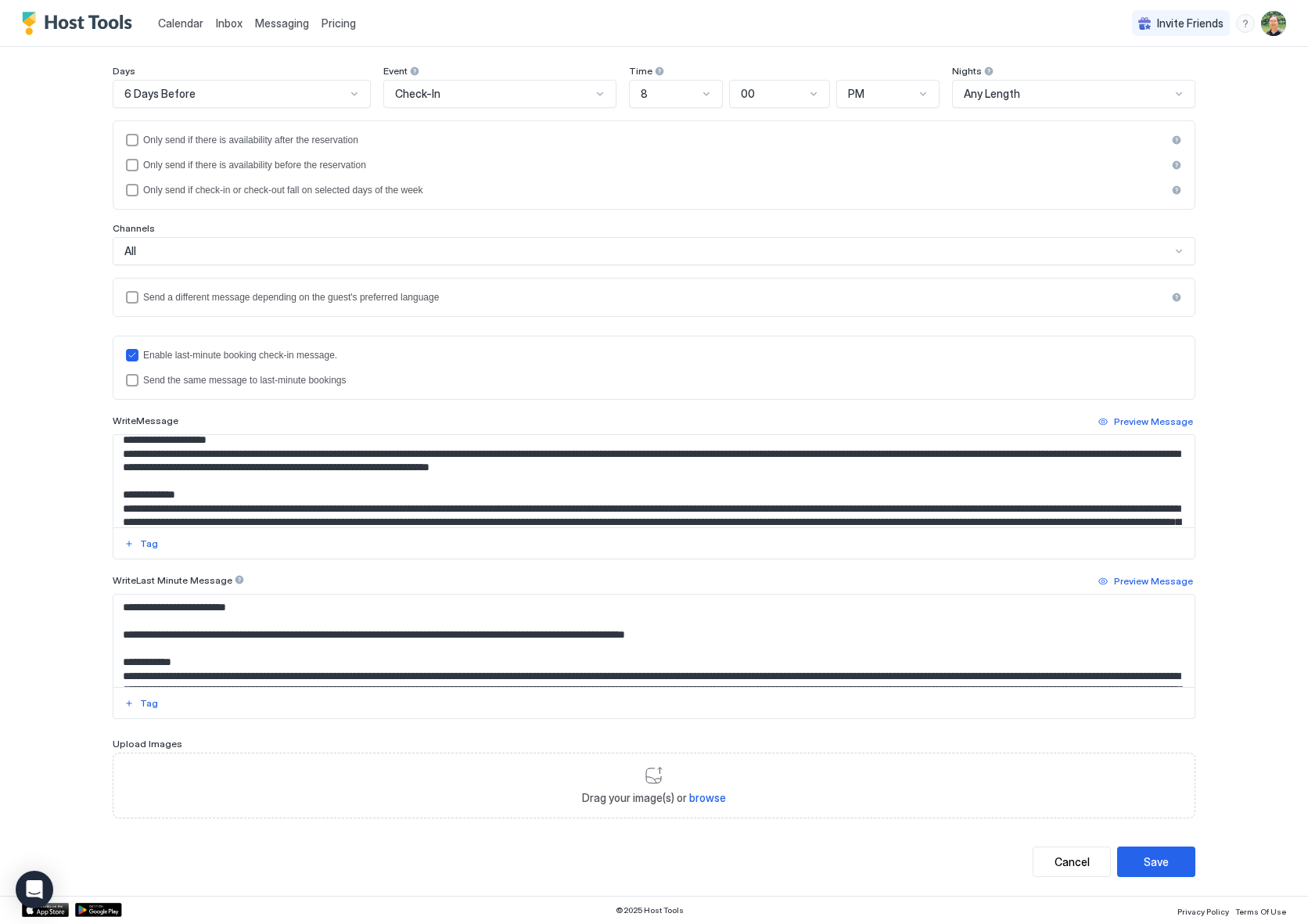
scroll to position [255, 0]
click at [530, 480] on textarea "Input Field" at bounding box center [654, 480] width 1081 height 92
drag, startPoint x: 530, startPoint y: 481, endPoint x: 600, endPoint y: 481, distance: 70.0
click at [600, 481] on textarea "Input Field" at bounding box center [654, 480] width 1081 height 92
click at [716, 481] on textarea "Input Field" at bounding box center [654, 480] width 1081 height 92
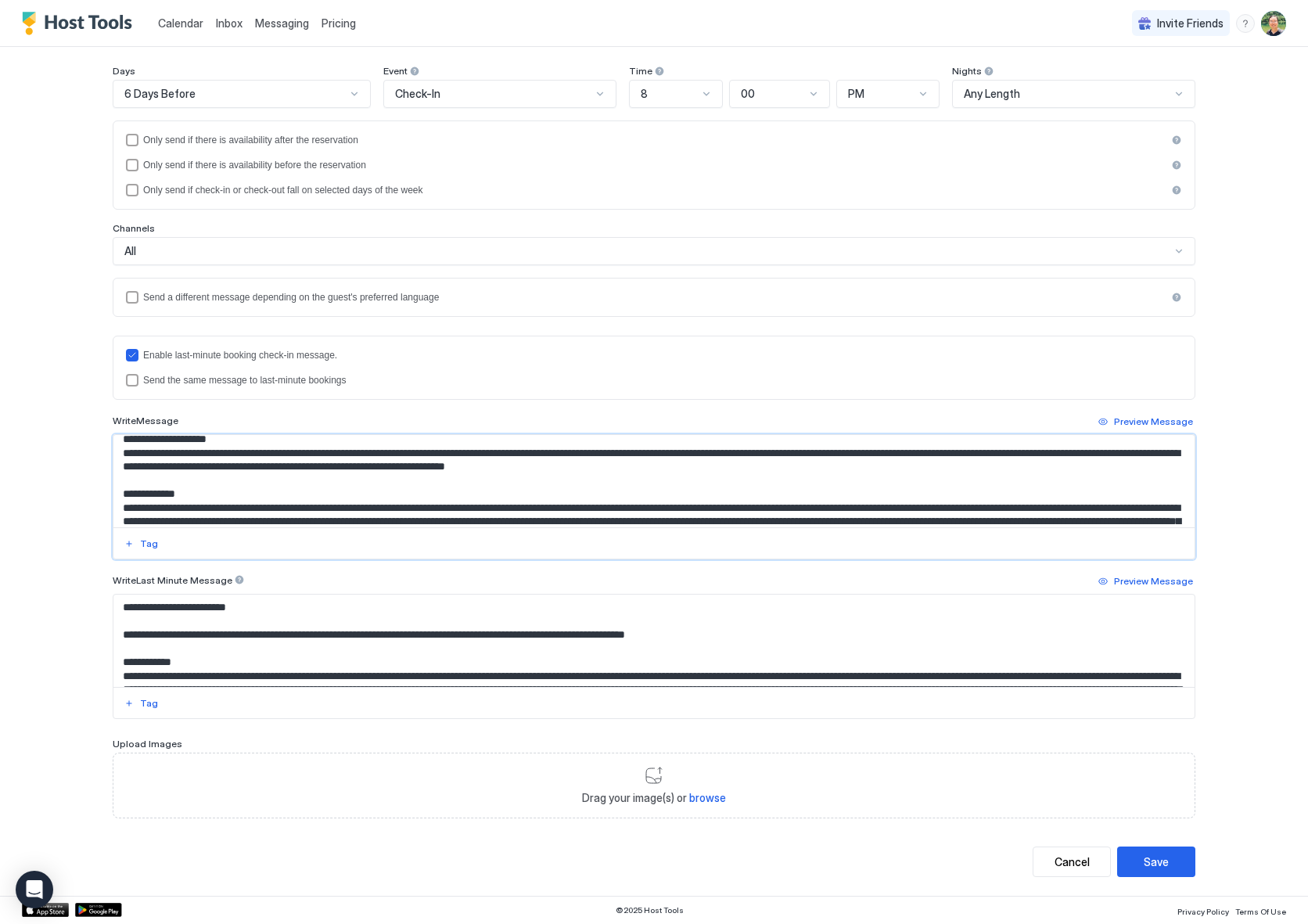
click at [716, 481] on textarea "Input Field" at bounding box center [654, 480] width 1081 height 92
paste textarea "****"
click at [817, 496] on textarea "Input Field" at bounding box center [654, 480] width 1081 height 92
click at [788, 480] on textarea "Input Field" at bounding box center [654, 480] width 1081 height 92
drag, startPoint x: 788, startPoint y: 481, endPoint x: 819, endPoint y: 482, distance: 31.0
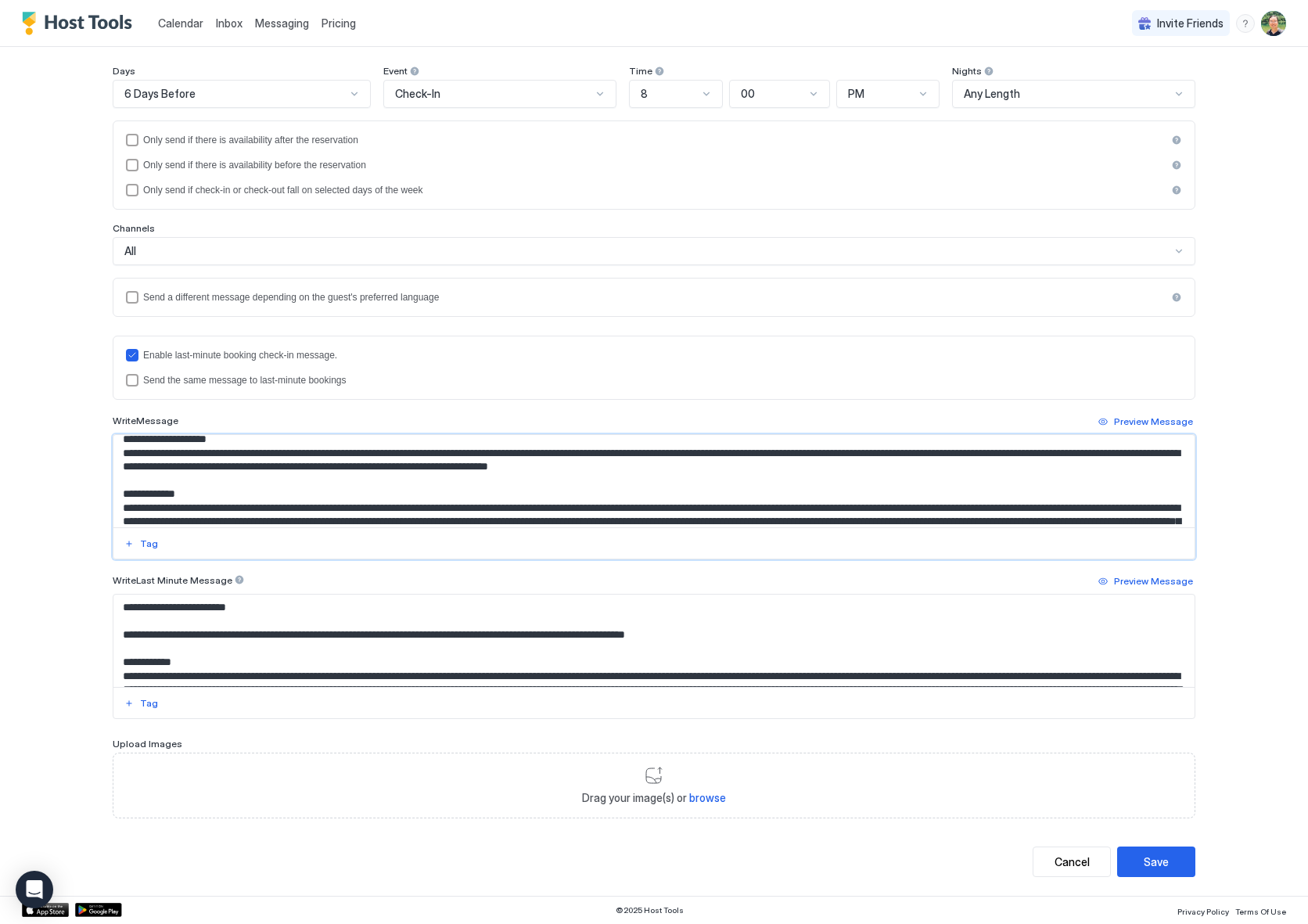
click at [819, 482] on textarea "Input Field" at bounding box center [654, 480] width 1081 height 92
click at [839, 496] on textarea "Input Field" at bounding box center [654, 480] width 1081 height 92
drag, startPoint x: 823, startPoint y: 482, endPoint x: 351, endPoint y: 497, distance: 472.2
click at [351, 497] on textarea "Input Field" at bounding box center [654, 480] width 1081 height 92
click at [191, 497] on textarea "Input Field" at bounding box center [654, 480] width 1081 height 92
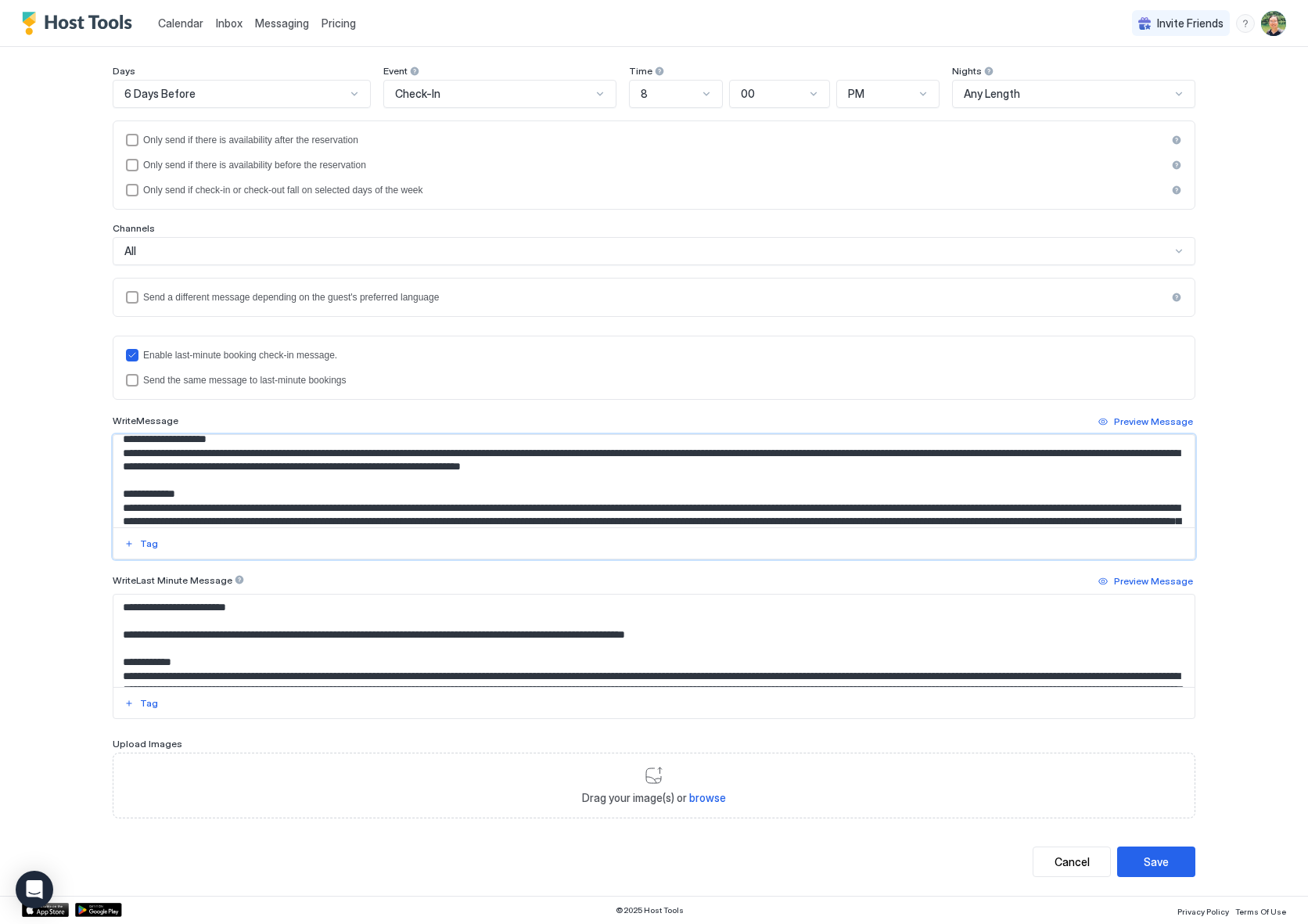
click at [185, 495] on textarea "Input Field" at bounding box center [654, 480] width 1081 height 92
drag, startPoint x: 823, startPoint y: 481, endPoint x: 350, endPoint y: 493, distance: 473.2
click at [350, 493] on textarea "Input Field" at bounding box center [654, 480] width 1081 height 92
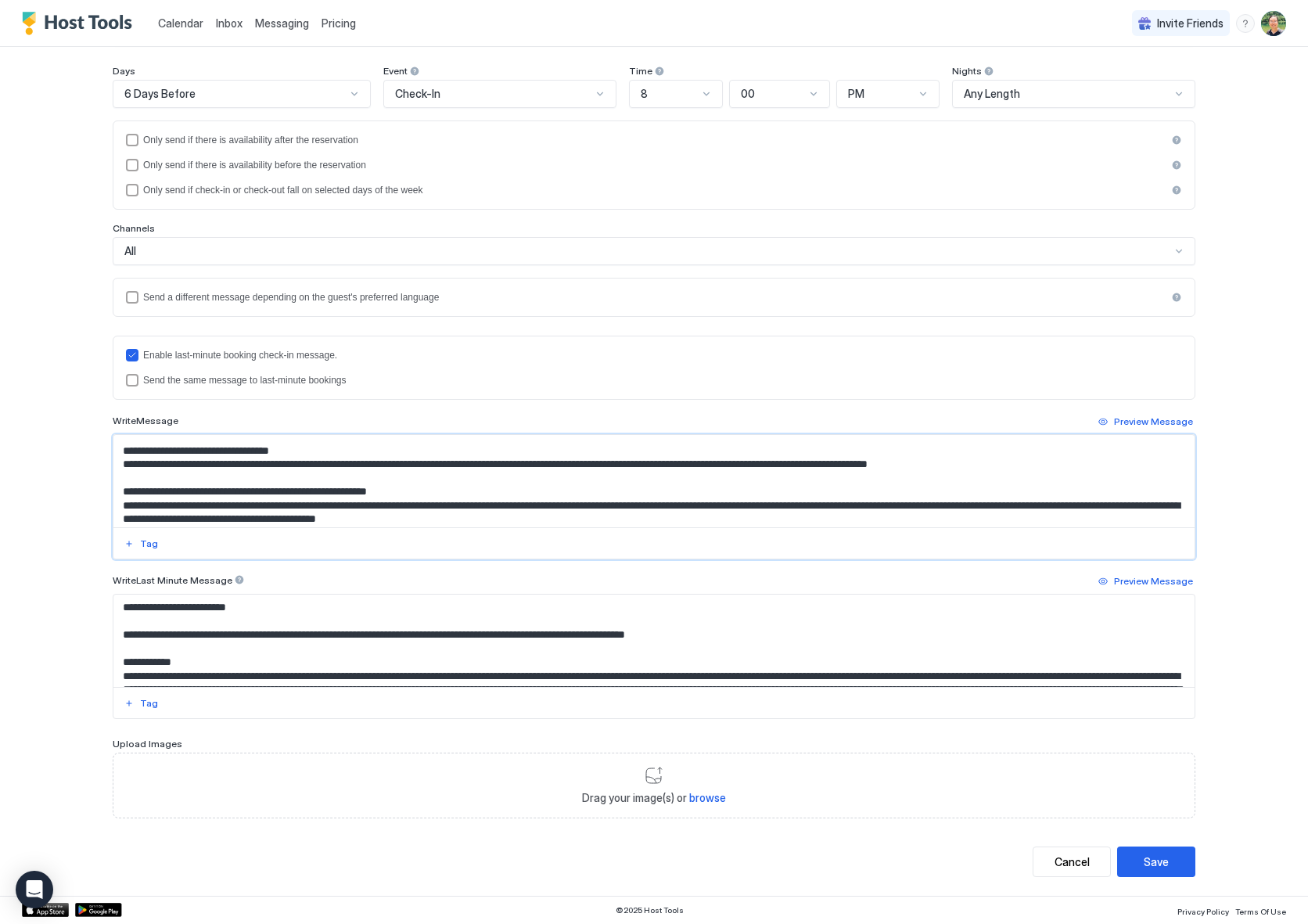
scroll to position [407, 0]
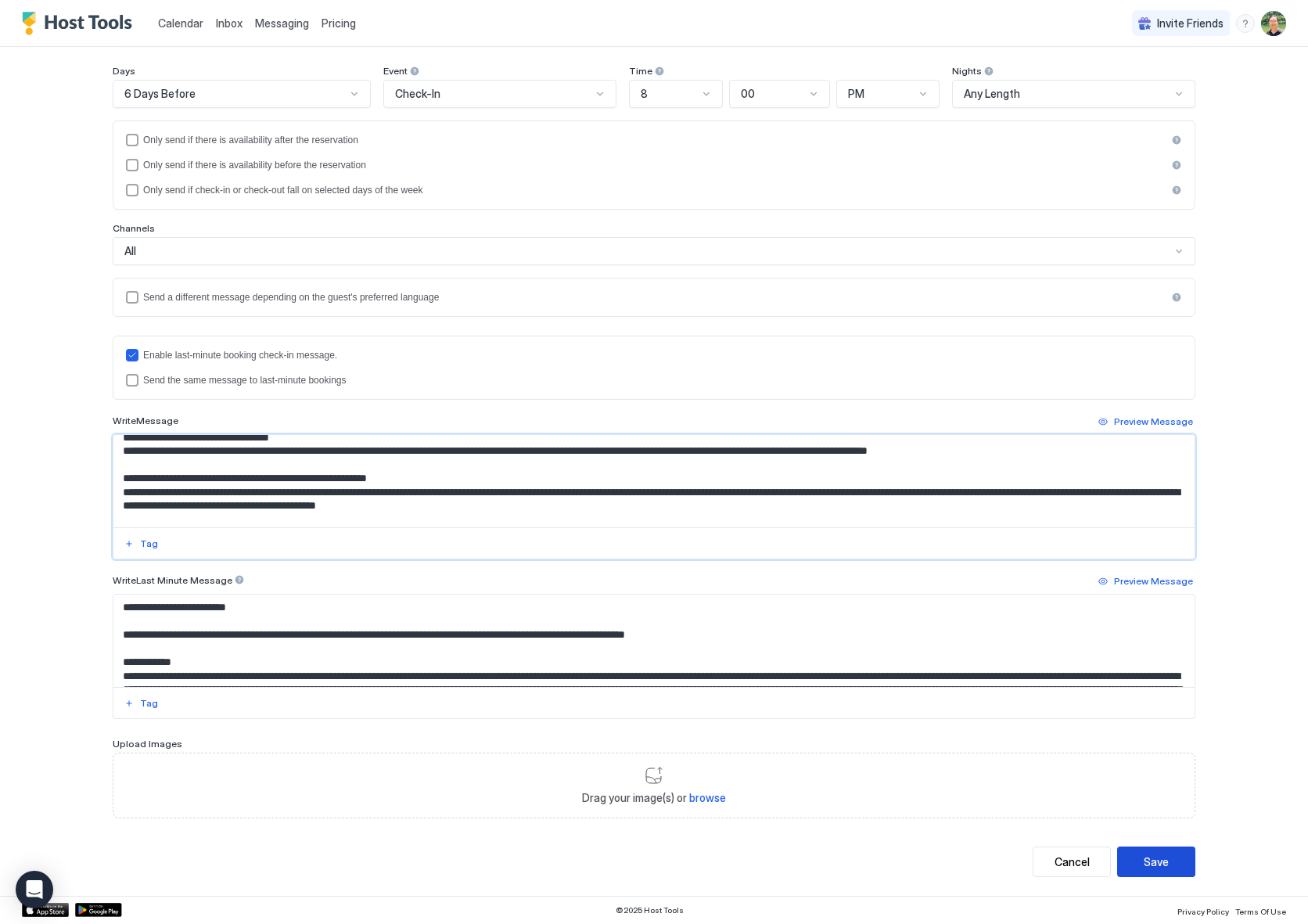
type textarea "**********"
click at [1163, 855] on button "Save" at bounding box center [1157, 861] width 78 height 30
